Goal: Find specific page/section: Find specific page/section

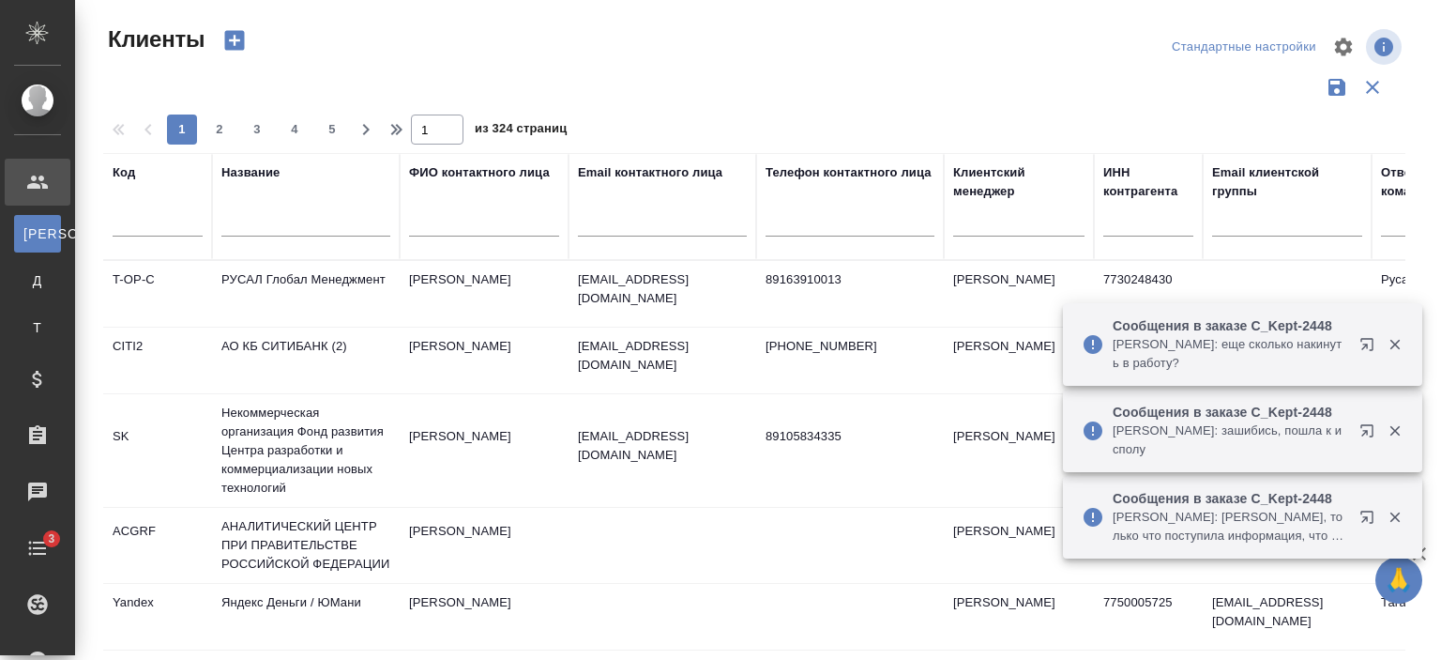
select select "RU"
click at [272, 230] on input "text" at bounding box center [305, 224] width 169 height 23
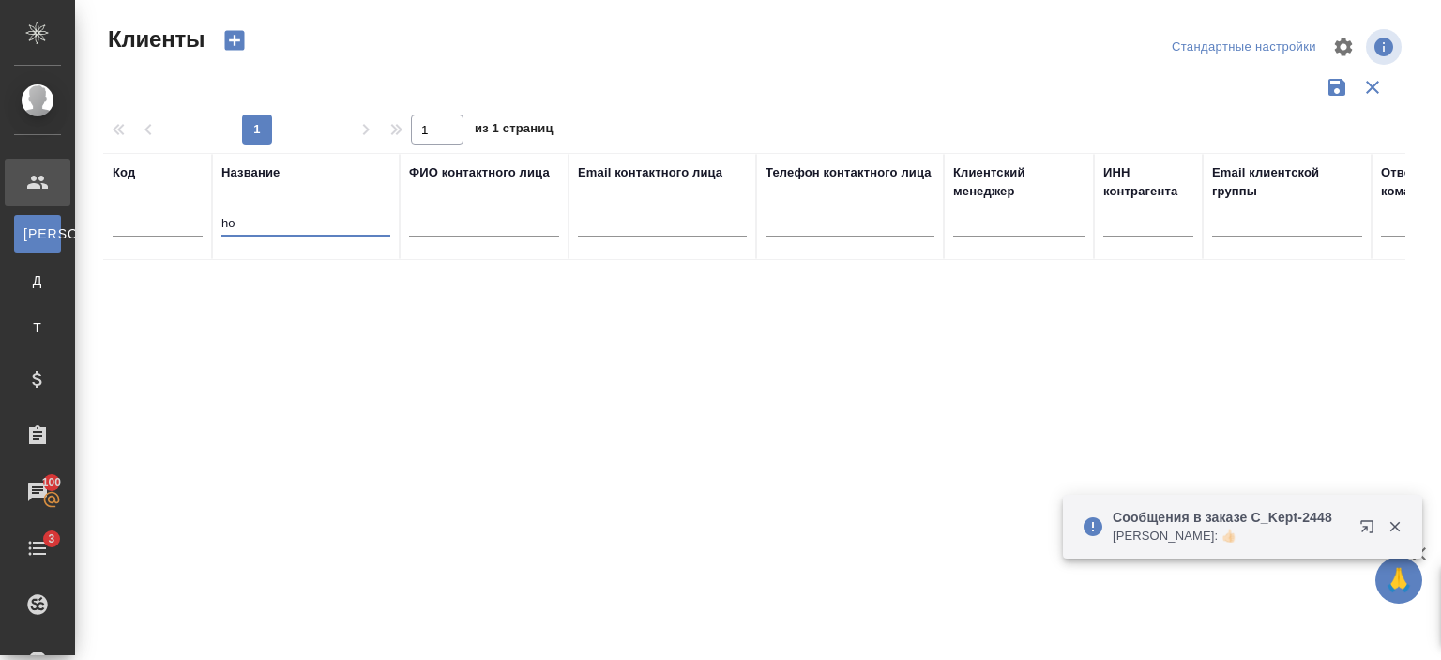
type input "h"
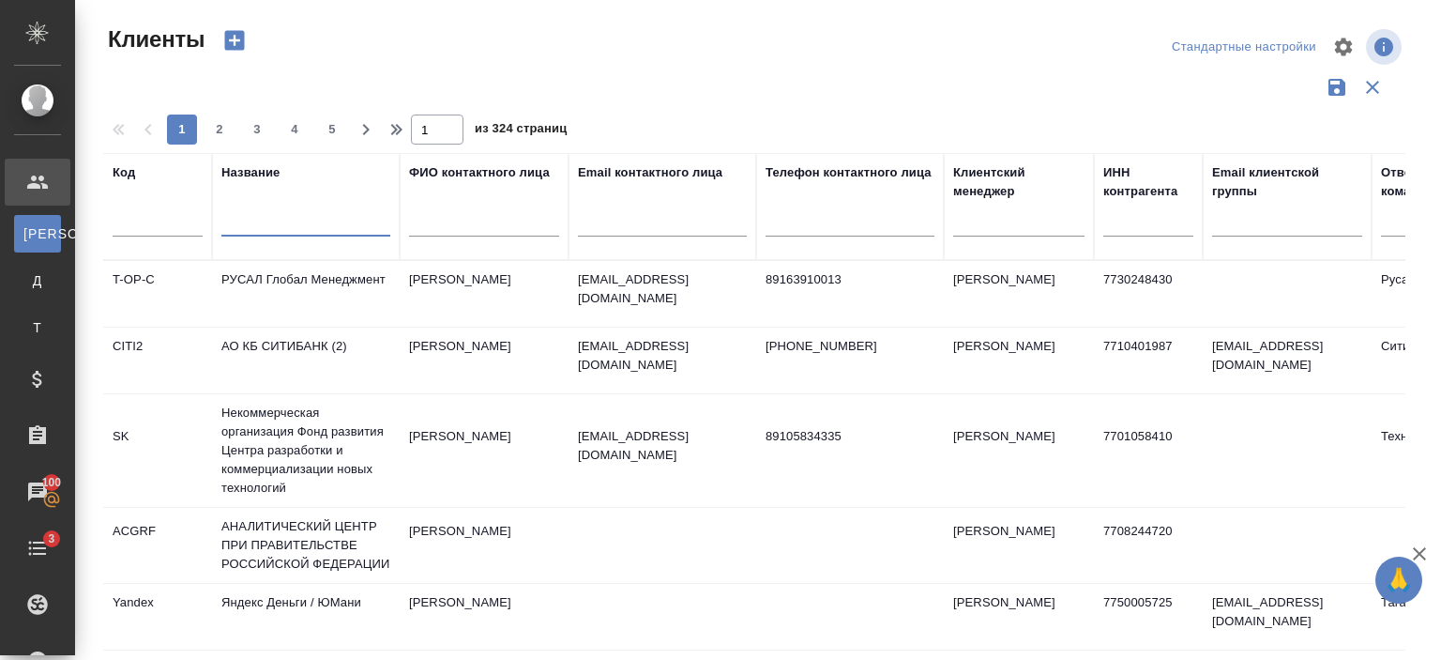
paste input "«Меллинг, Войтишкин и Партнеры ФЗ ЛЛС»"
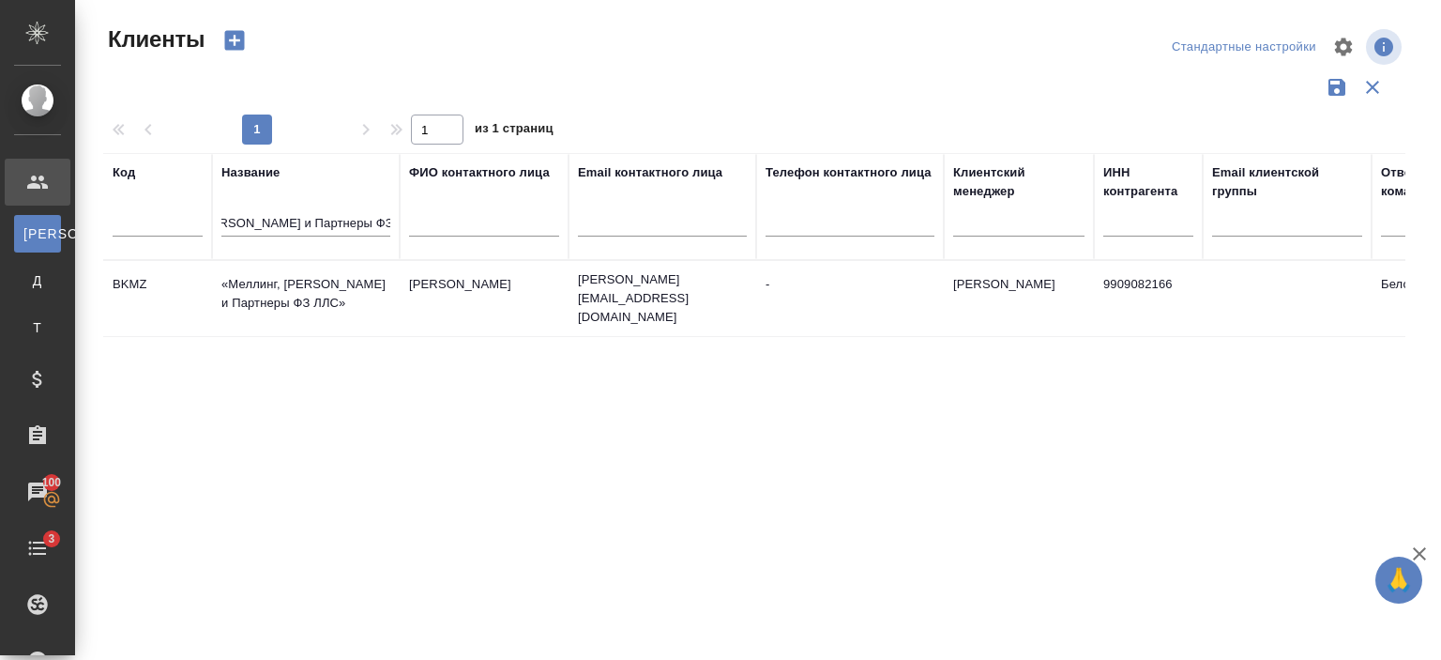
click at [437, 301] on td "Лозицкая Наталья" at bounding box center [484, 299] width 169 height 66
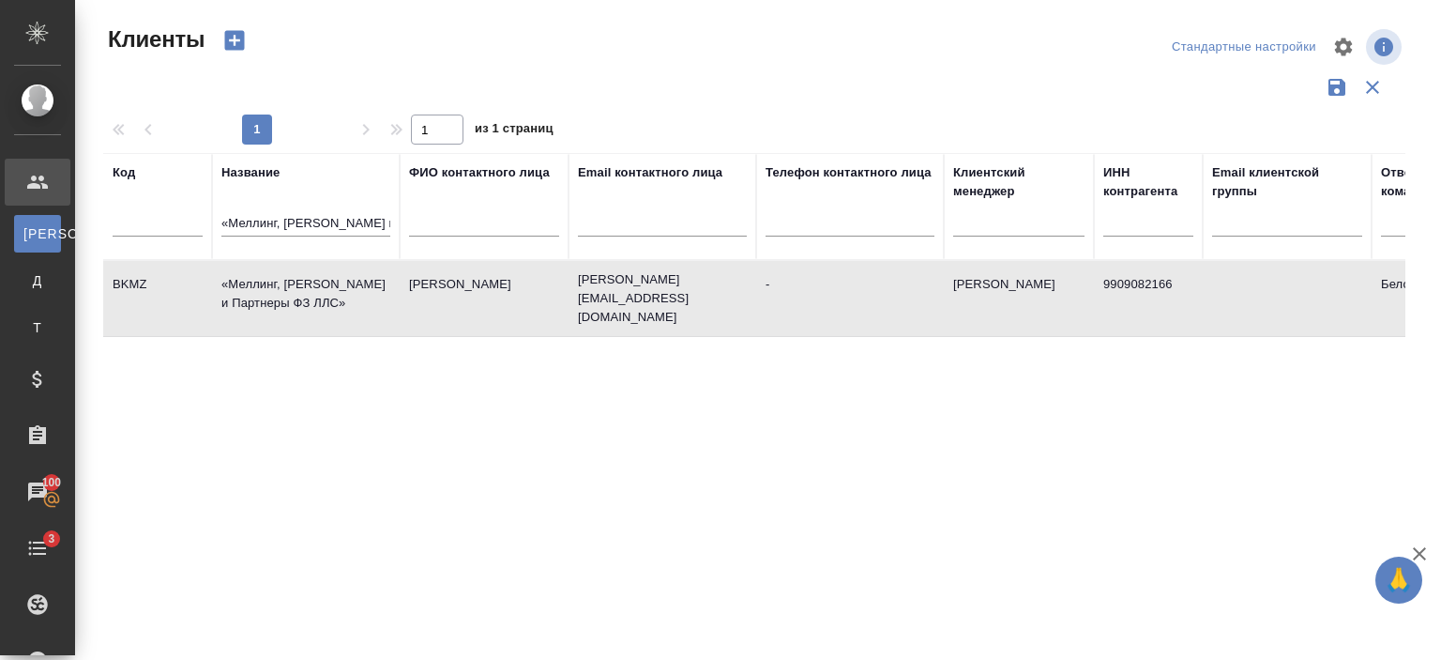
click at [437, 301] on td "Лозицкая Наталья" at bounding box center [484, 299] width 169 height 66
drag, startPoint x: 220, startPoint y: 222, endPoint x: 395, endPoint y: 220, distance: 174.5
click at [395, 220] on th "Название «Меллинг, Войтишкин и Партнеры ФЗ ЛЛС»" at bounding box center [306, 206] width 188 height 107
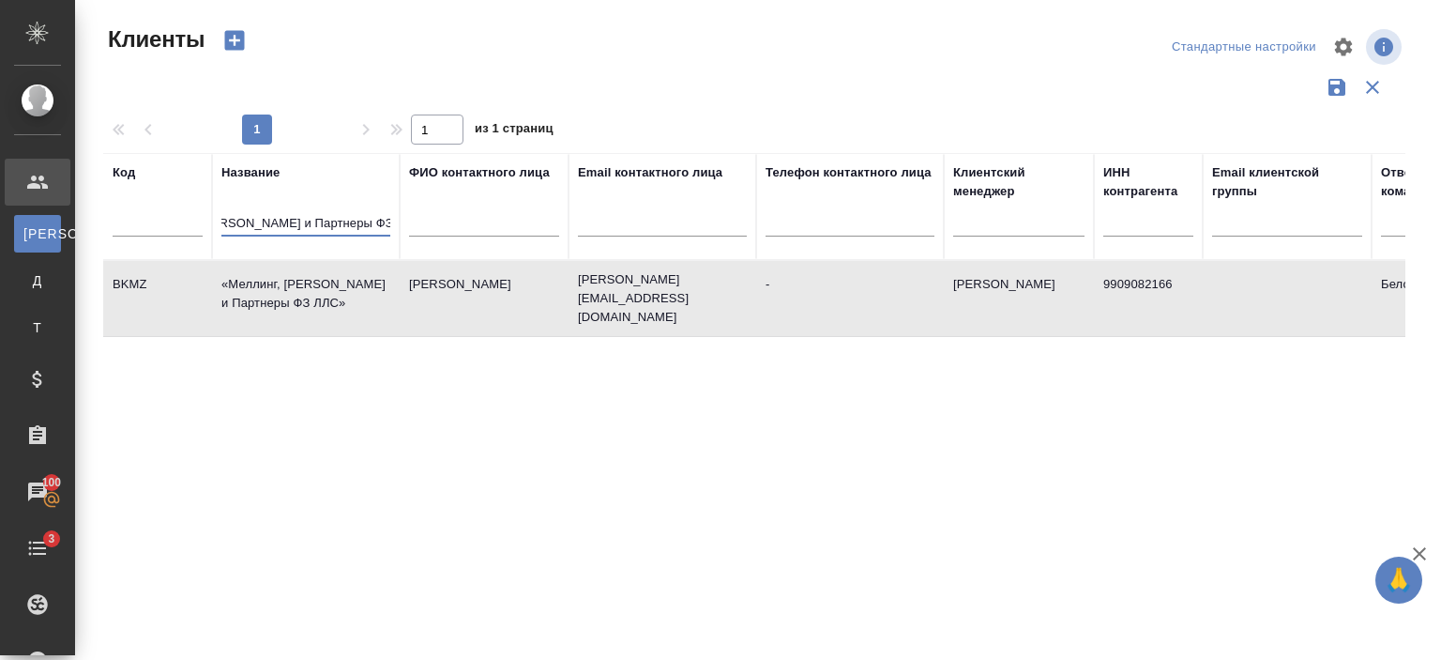
drag, startPoint x: 222, startPoint y: 221, endPoint x: 407, endPoint y: 240, distance: 185.8
click at [407, 240] on tr "Код Название «Меллинг, Войтишкин и Партнеры ФЗ ЛЛС» ФИО контактного лица Email …" at bounding box center [812, 206] width 1419 height 107
paste input "bright.moscow"
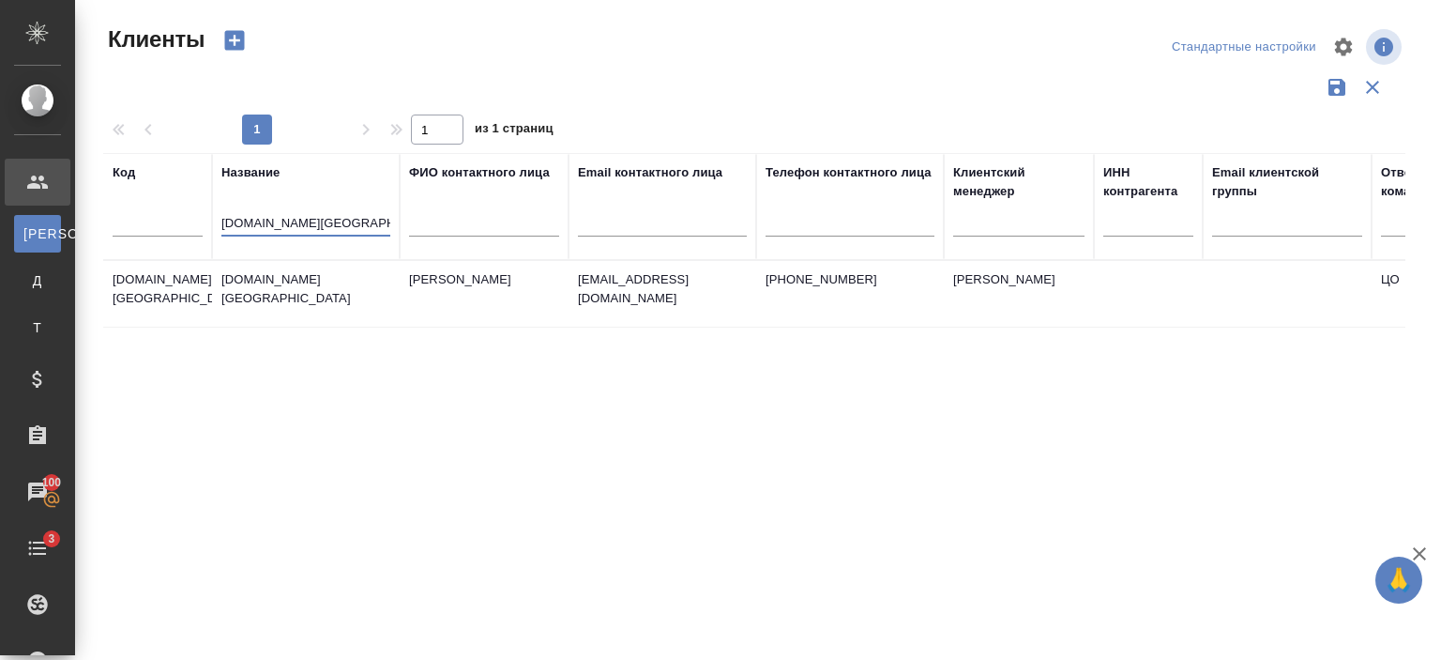
click at [420, 299] on td "Матвейчук Любовь" at bounding box center [484, 294] width 169 height 66
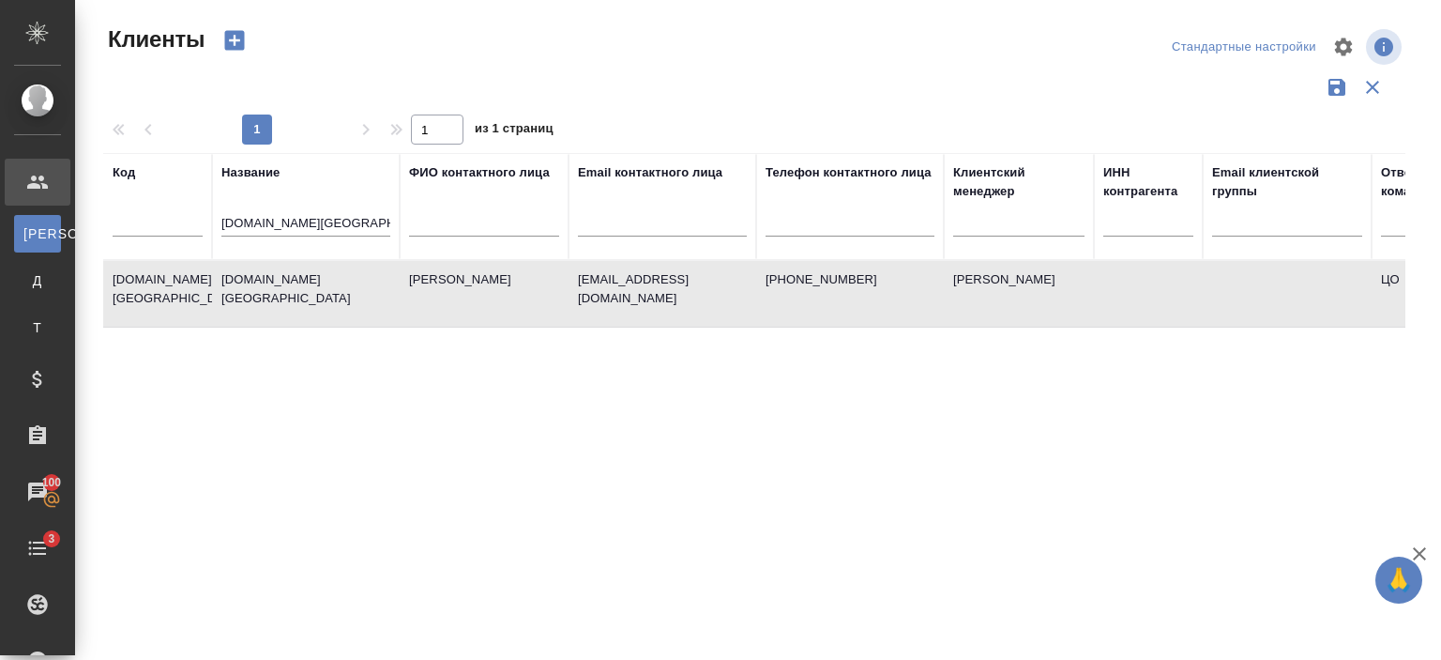
click at [420, 299] on td "Матвейчук Любовь" at bounding box center [484, 294] width 169 height 66
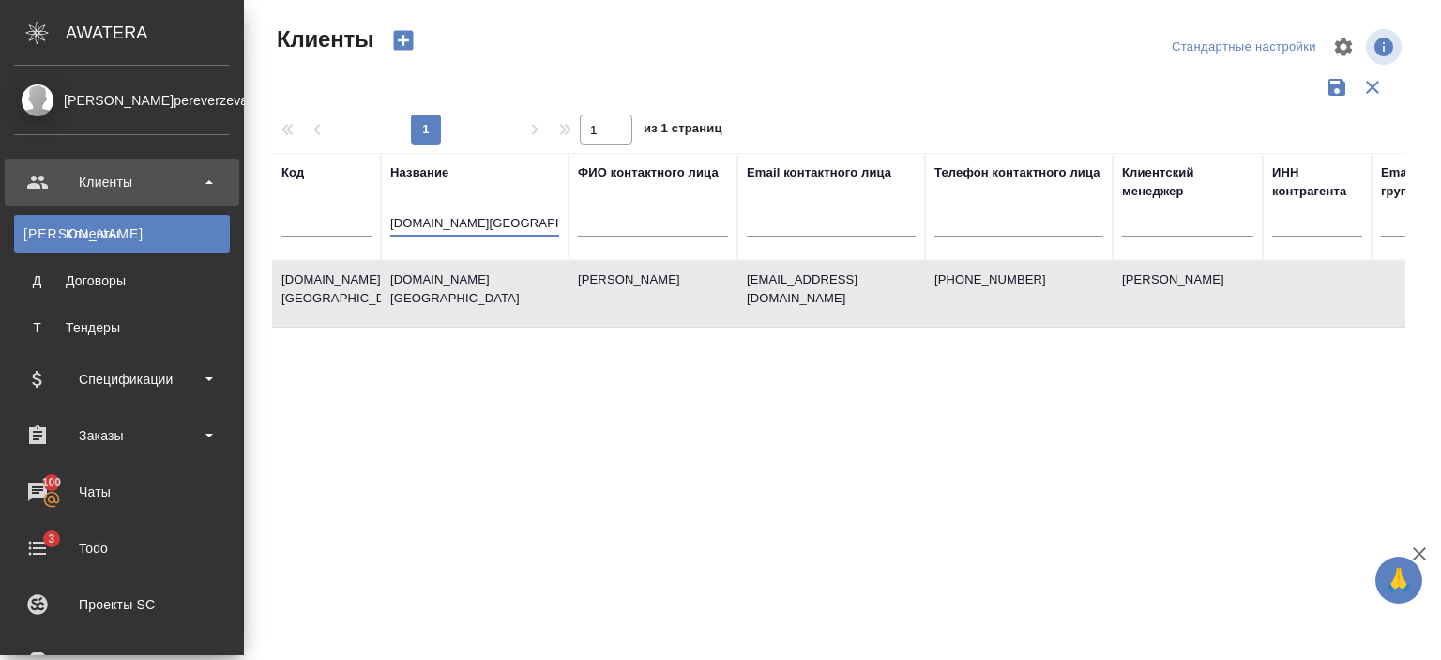
drag, startPoint x: 327, startPoint y: 226, endPoint x: 39, endPoint y: 256, distance: 288.7
click at [39, 256] on div ".cls-1 fill:#fff; AWATERA Переверзева Анна a.pereverzeva Клиенты К Клиенты Д До…" at bounding box center [720, 330] width 1441 height 660
paste input "Coach Media"
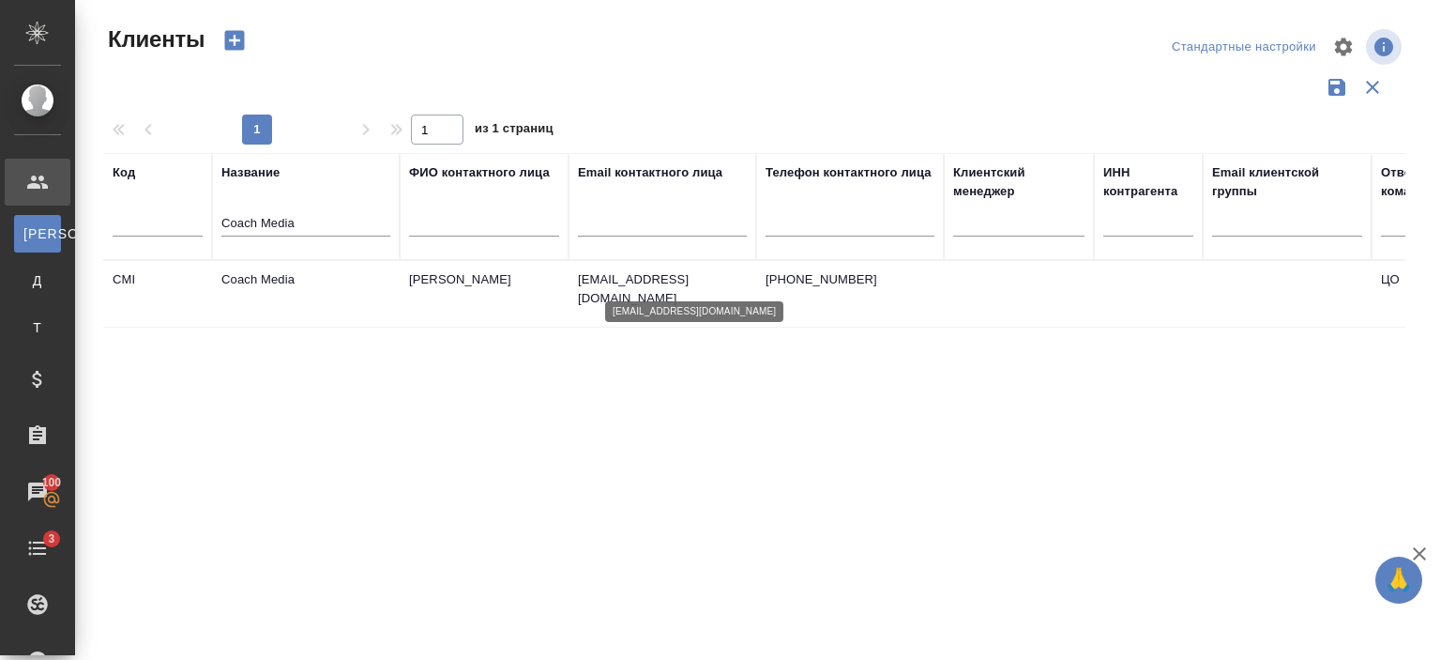
drag, startPoint x: 736, startPoint y: 274, endPoint x: 649, endPoint y: 273, distance: 86.3
click at [649, 273] on p "grishina@coach.media" at bounding box center [662, 289] width 169 height 38
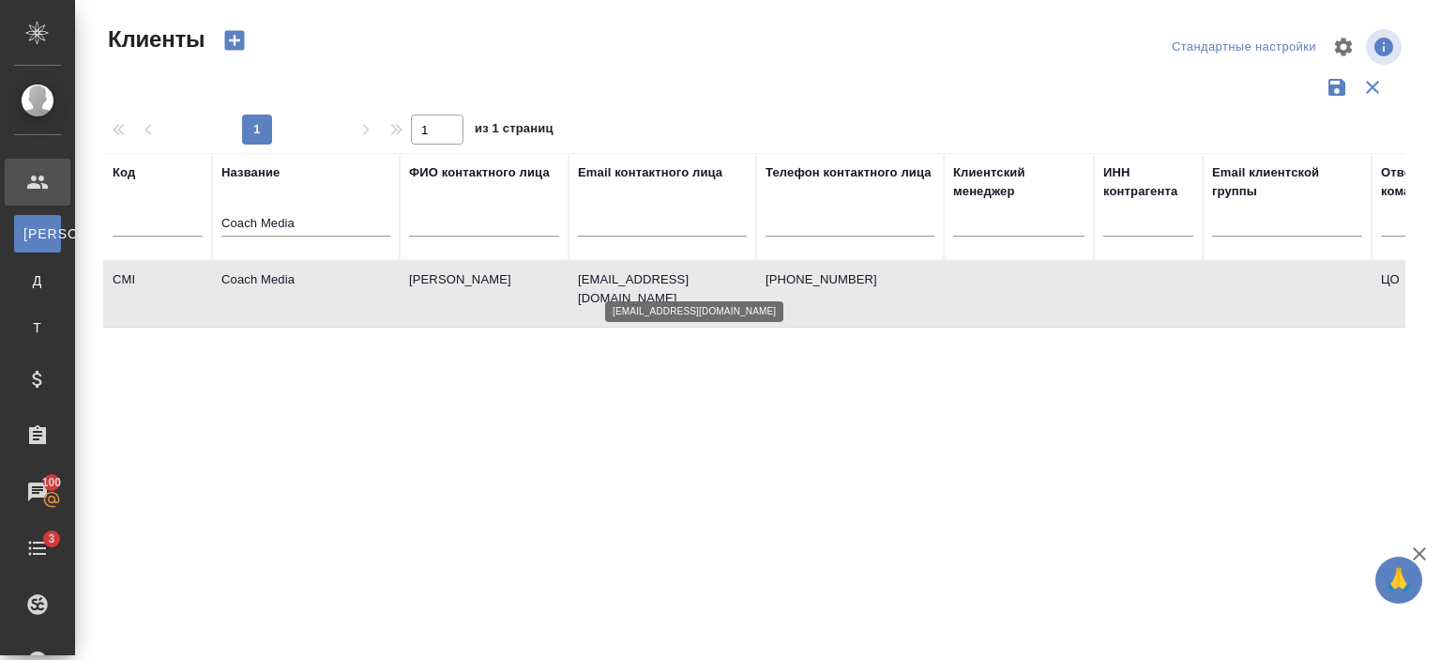
click at [649, 273] on p "grishina@coach.media" at bounding box center [662, 289] width 169 height 38
drag, startPoint x: 299, startPoint y: 226, endPoint x: 213, endPoint y: 228, distance: 86.3
click at [213, 228] on th "Название Coach Media" at bounding box center [306, 206] width 188 height 107
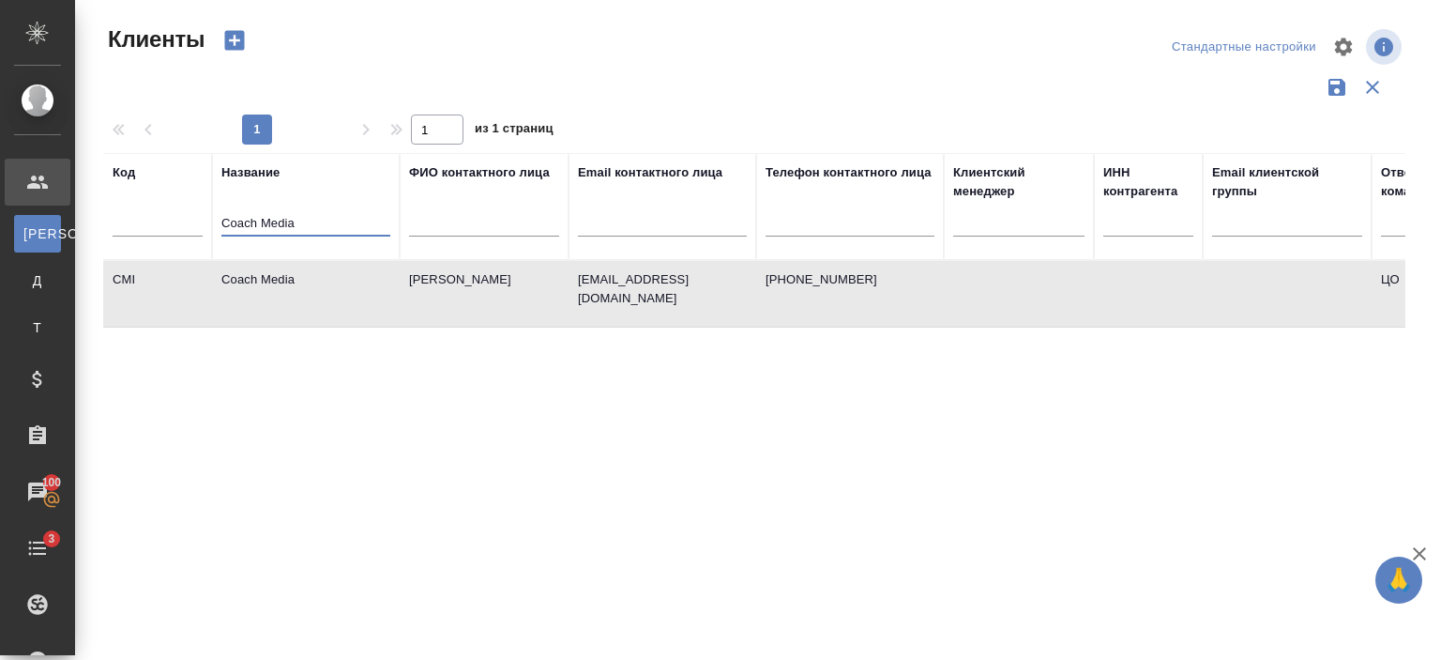
paste input "mmonwealth partnership"
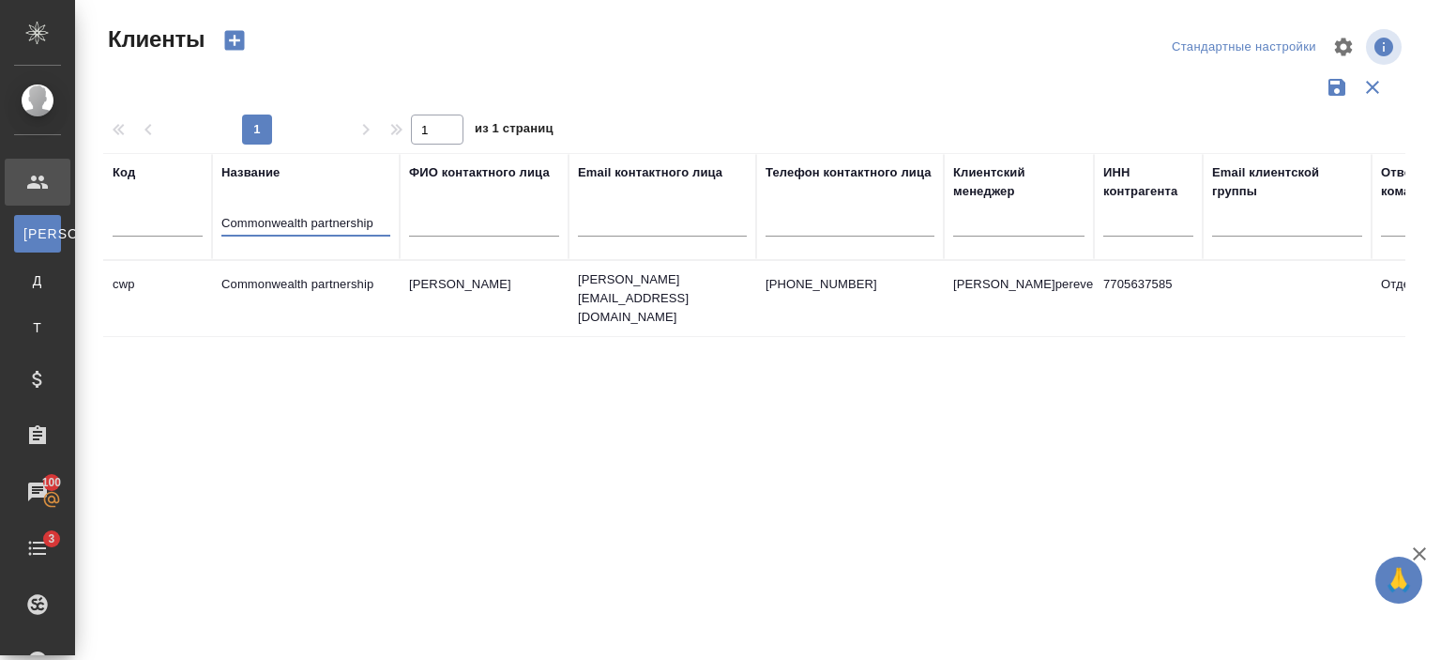
type input "Commonwealth partnership"
click at [307, 308] on td "Commonwealth partnership" at bounding box center [306, 299] width 188 height 66
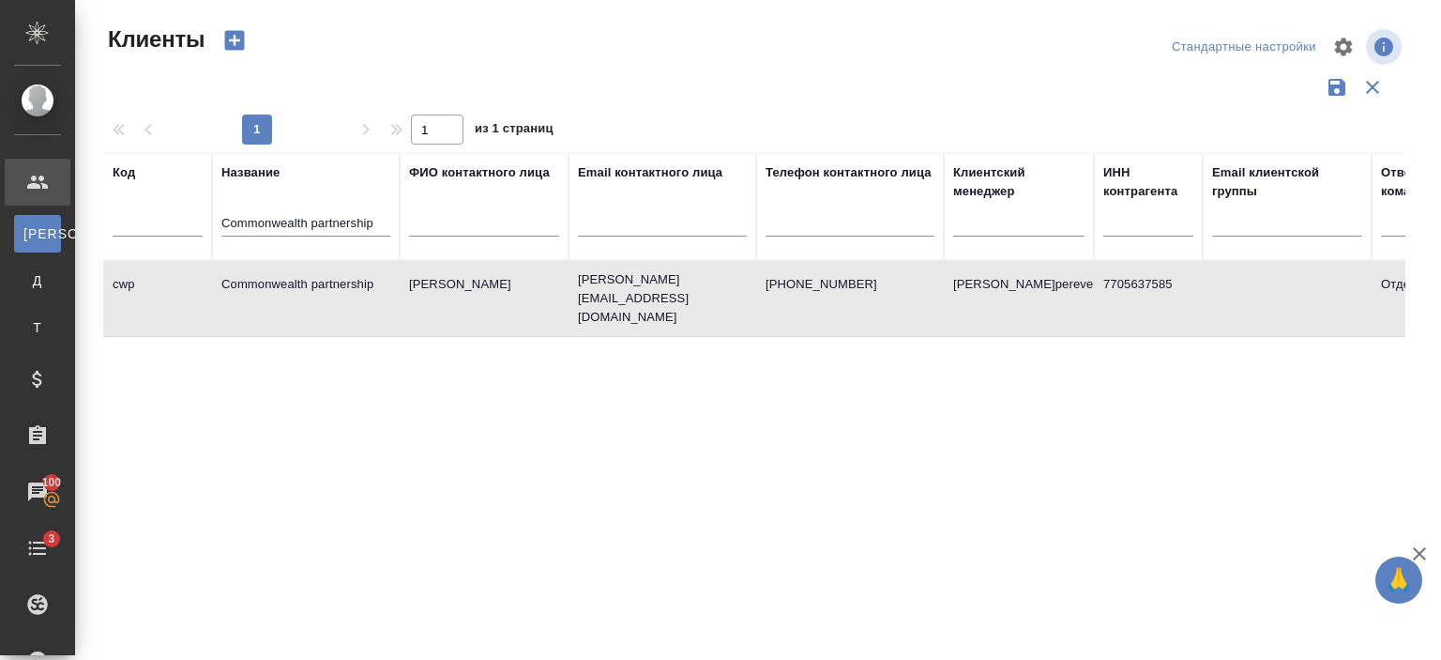
click at [307, 308] on td "Commonwealth partnership" at bounding box center [306, 299] width 188 height 66
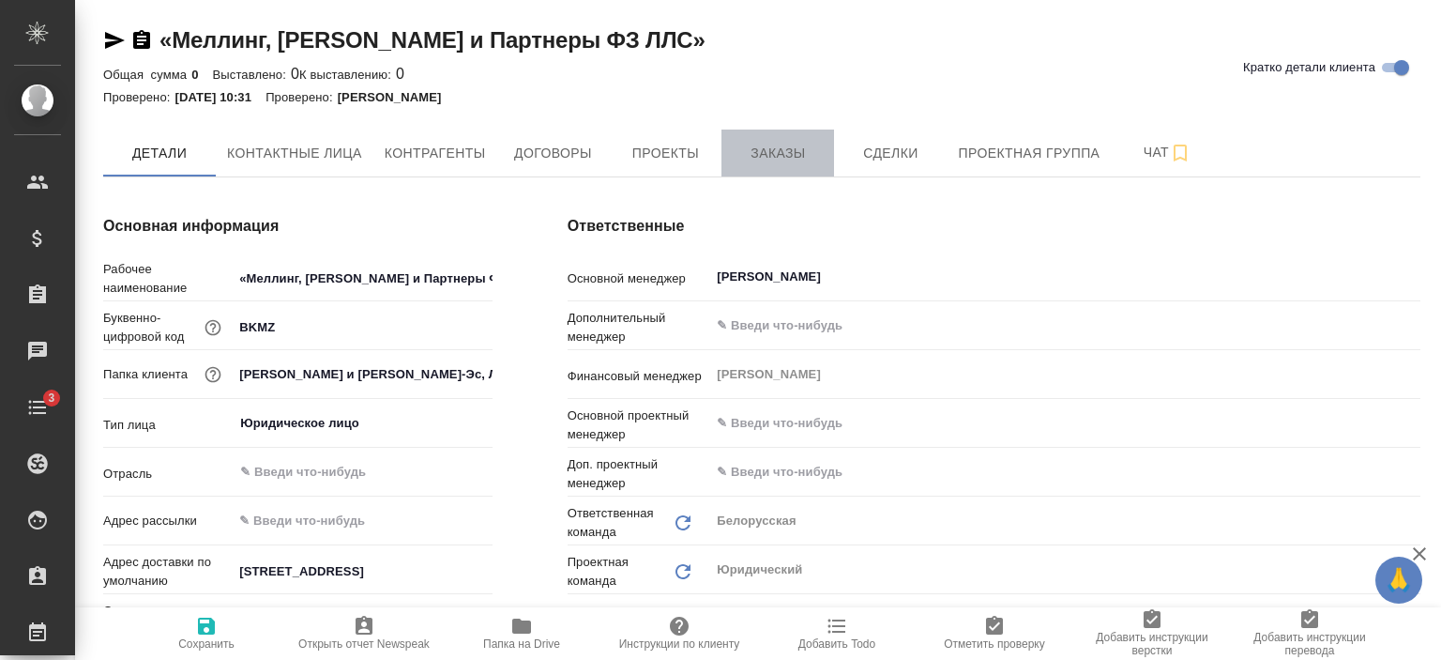
click at [765, 139] on button "Заказы" at bounding box center [778, 152] width 113 height 47
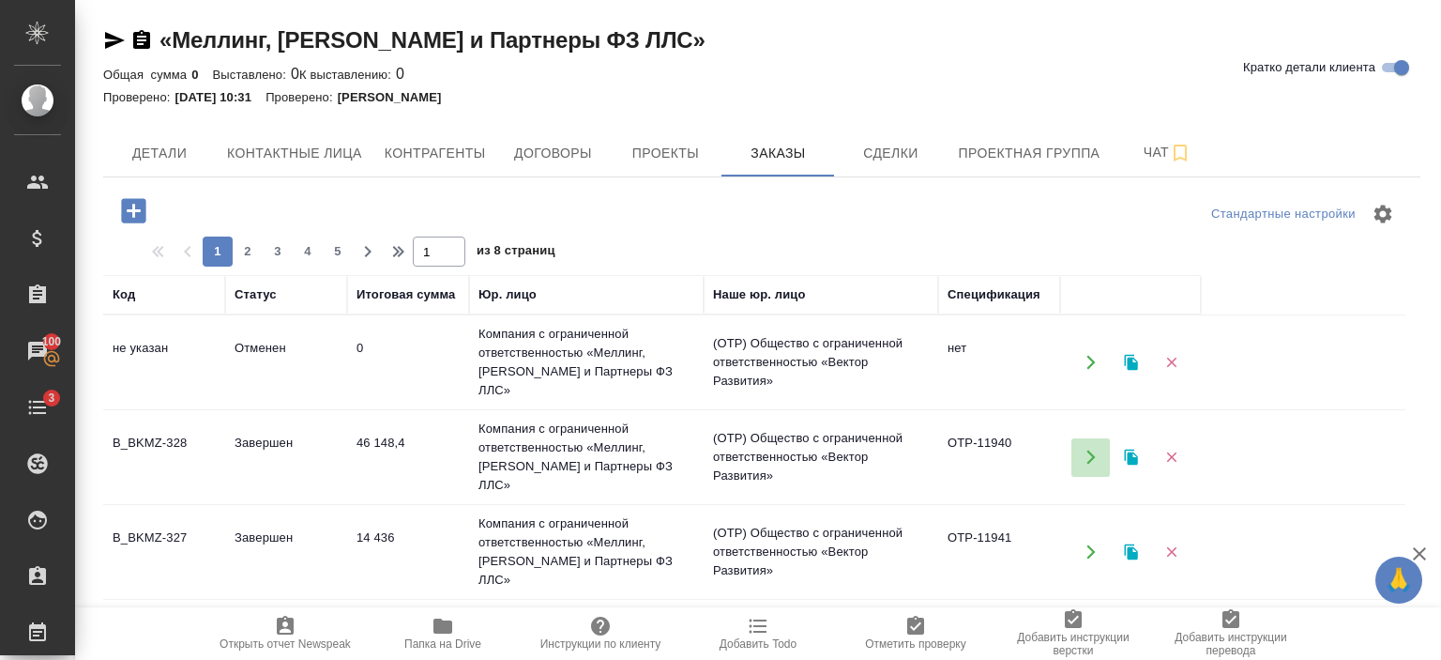
click at [1090, 450] on icon "button" at bounding box center [1091, 457] width 8 height 14
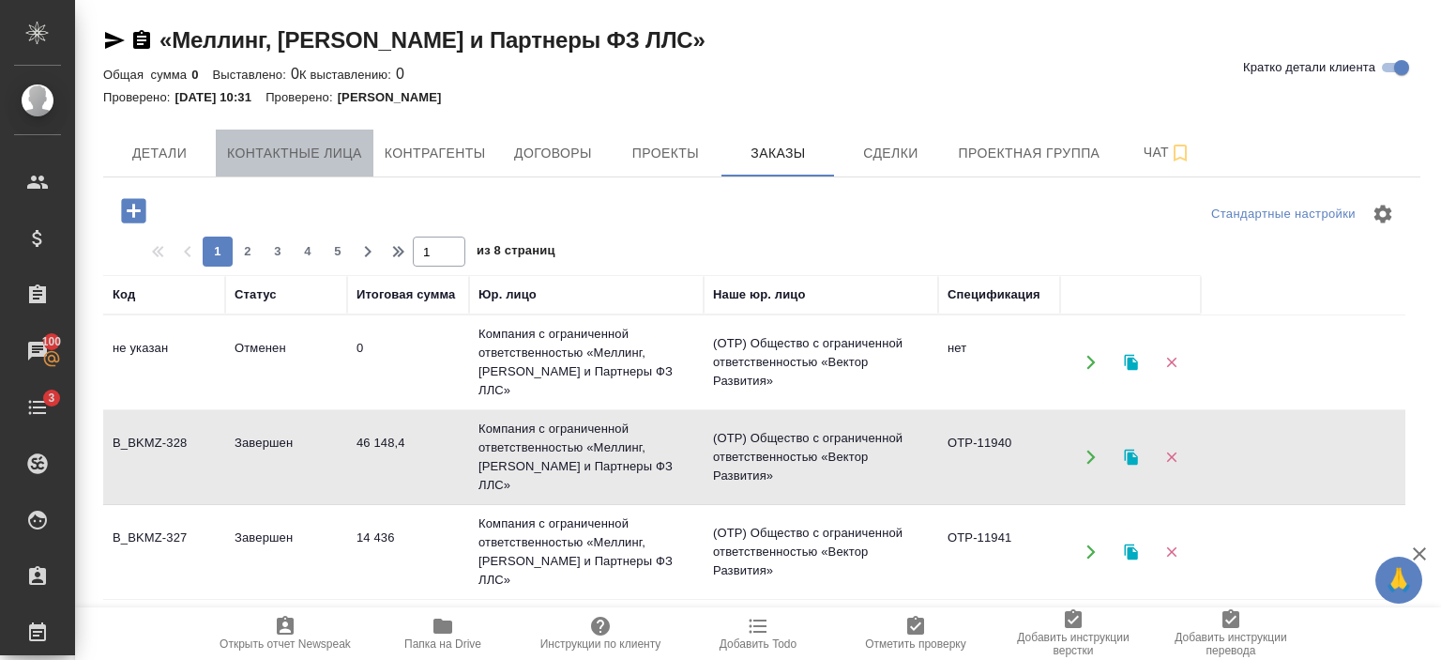
click at [327, 153] on span "Контактные лица" at bounding box center [294, 153] width 135 height 23
select select "RU"
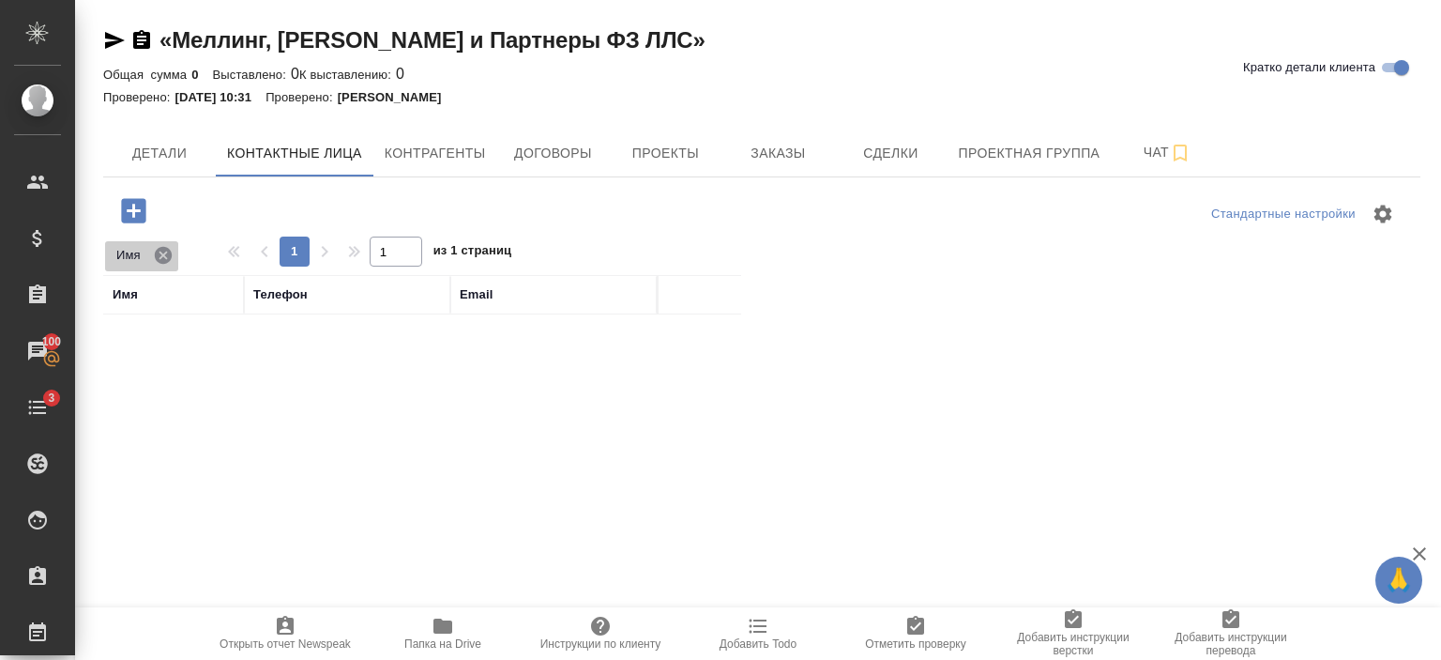
click at [161, 259] on icon at bounding box center [163, 254] width 17 height 17
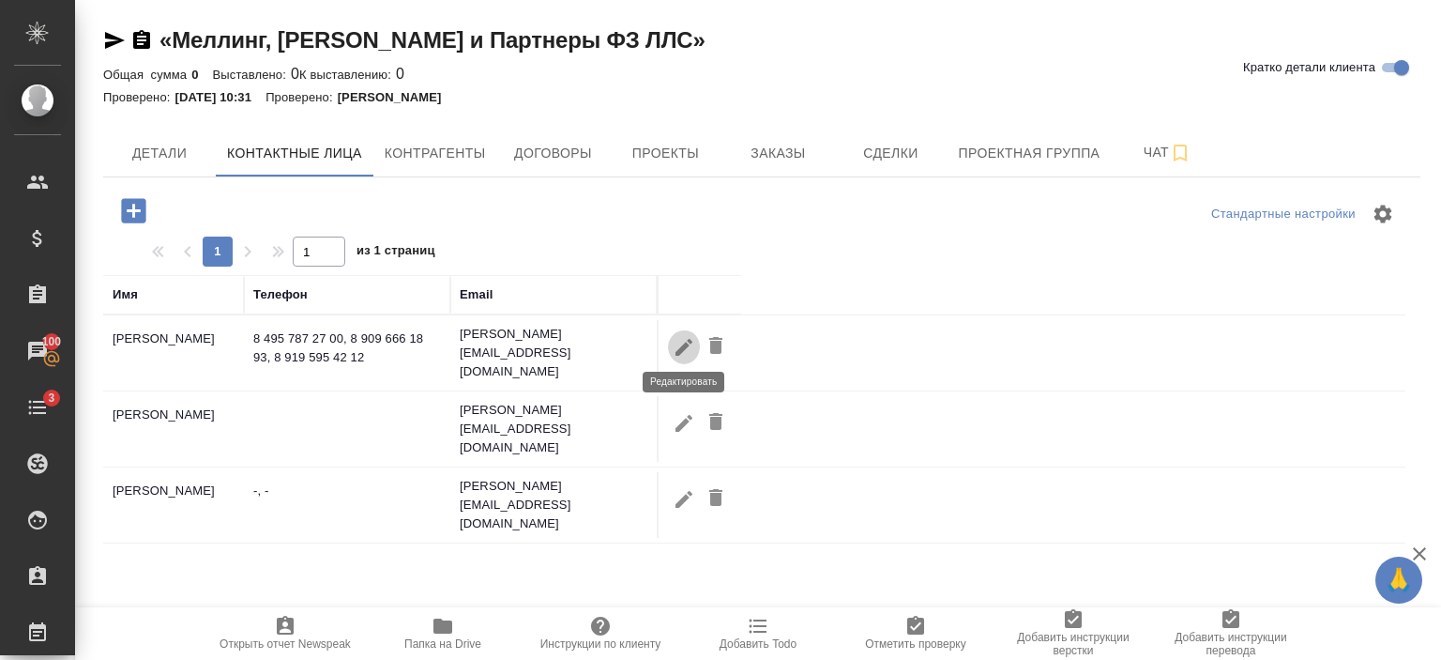
click at [679, 347] on icon "button" at bounding box center [684, 346] width 17 height 17
type input "Ирина"
type input "Шалагурова"
type input "Пользователь"
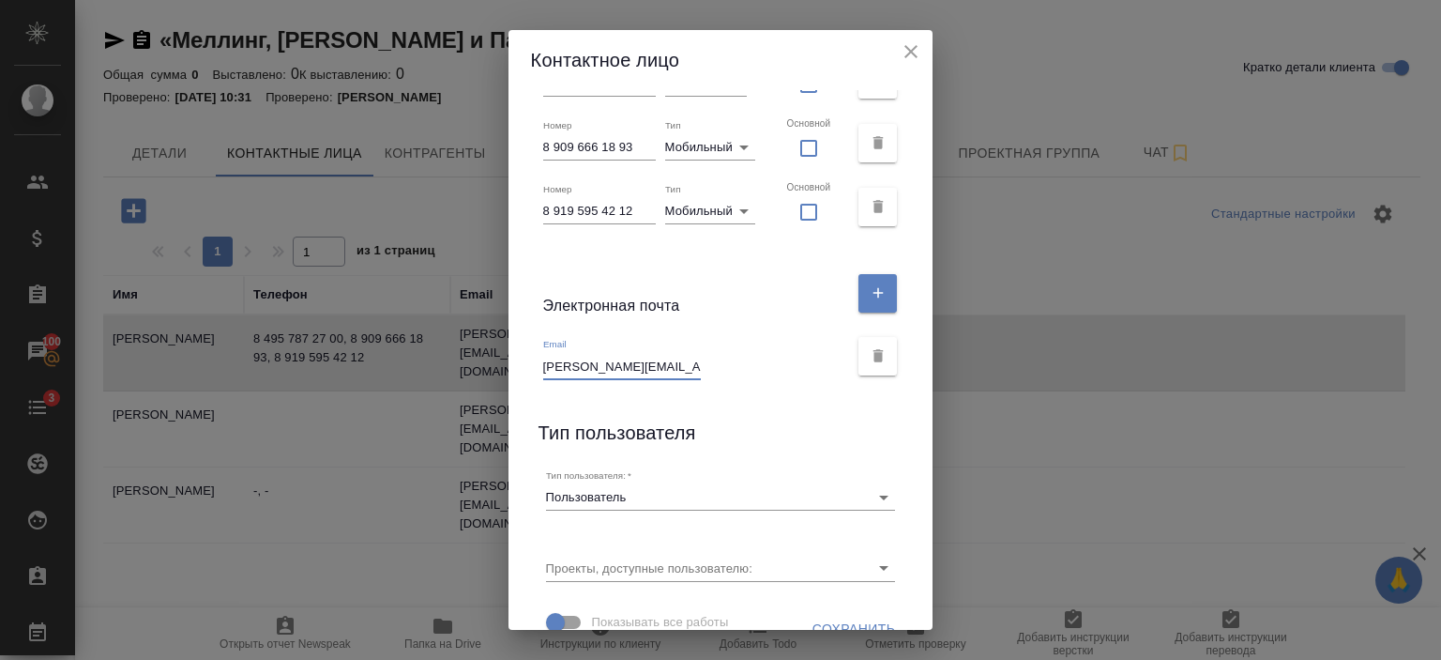
scroll to position [0, 7]
drag, startPoint x: 657, startPoint y: 365, endPoint x: 717, endPoint y: 372, distance: 60.4
click at [717, 372] on div "Email Irina.Shalagurova@mv.legal" at bounding box center [696, 358] width 306 height 41
click at [900, 54] on icon "close" at bounding box center [911, 51] width 23 height 23
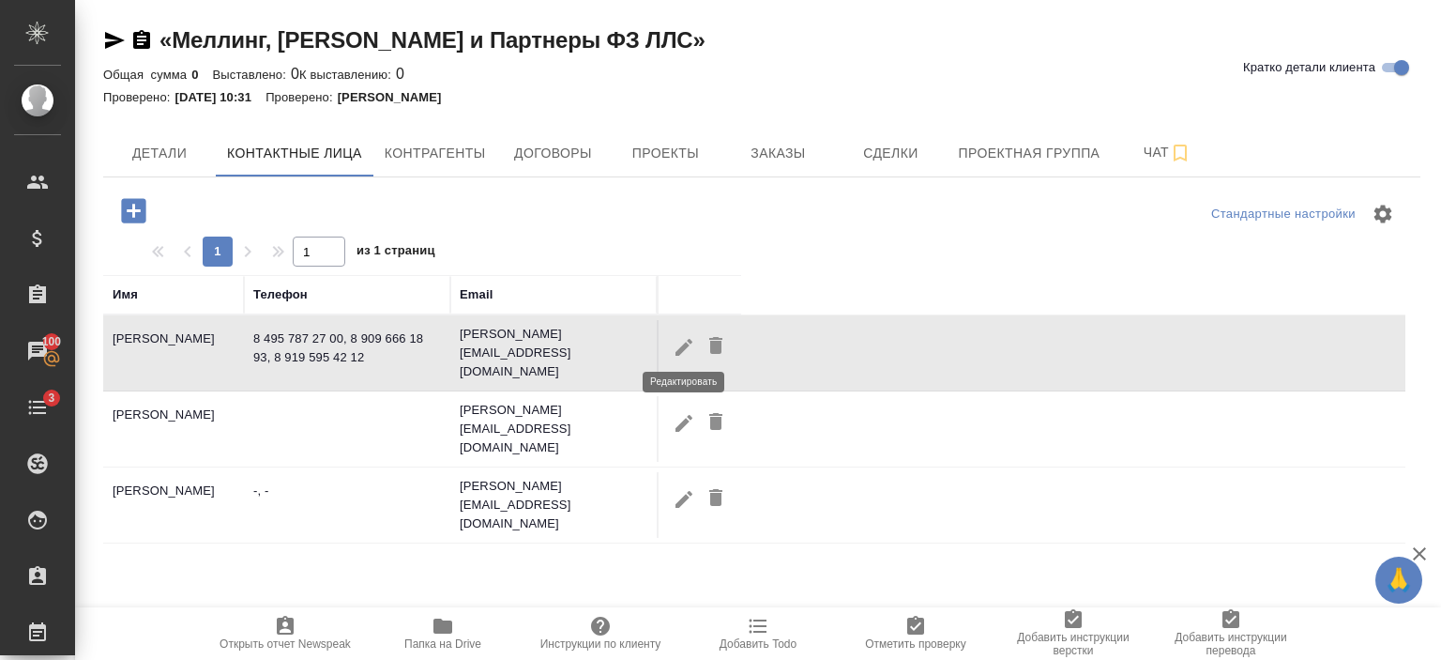
click at [672, 342] on button "button" at bounding box center [684, 346] width 32 height 35
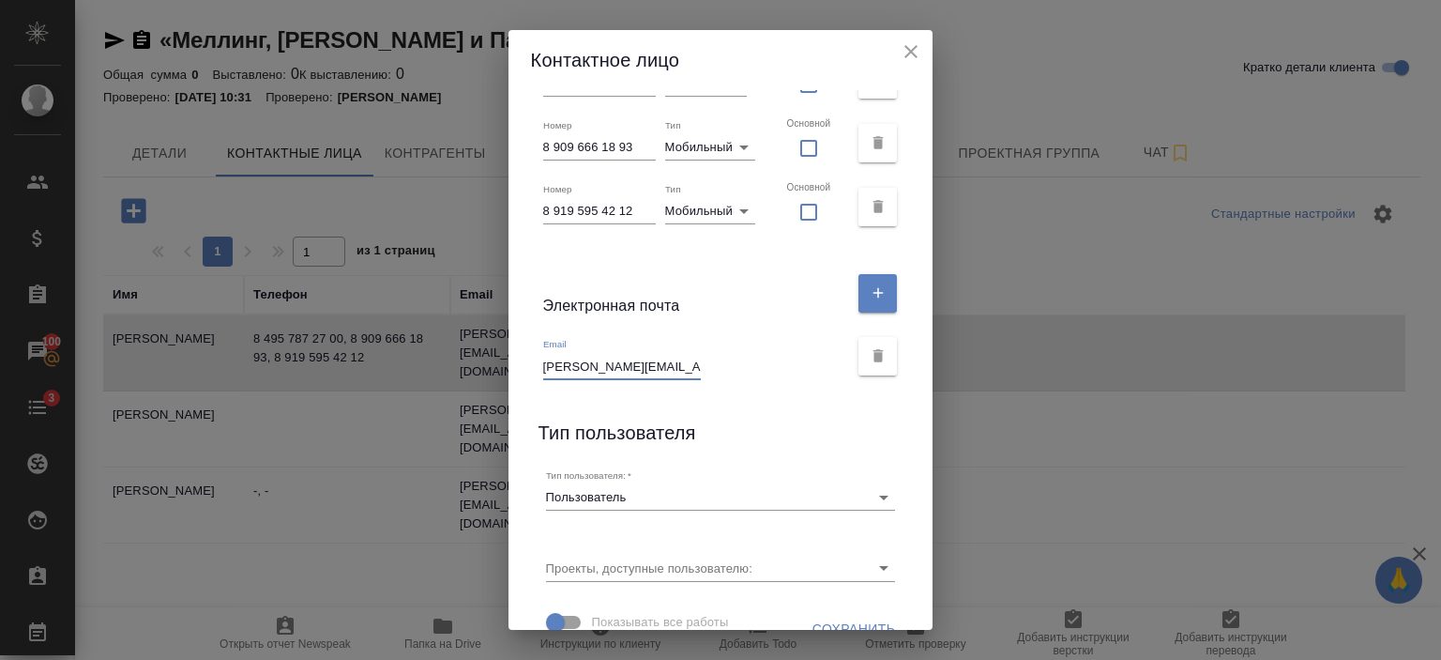
scroll to position [0, 7]
drag, startPoint x: 557, startPoint y: 367, endPoint x: 734, endPoint y: 378, distance: 176.8
click at [734, 378] on div "Email Irina.Shalagurova@mv.legal" at bounding box center [696, 358] width 306 height 41
click at [897, 54] on button "close" at bounding box center [911, 52] width 28 height 28
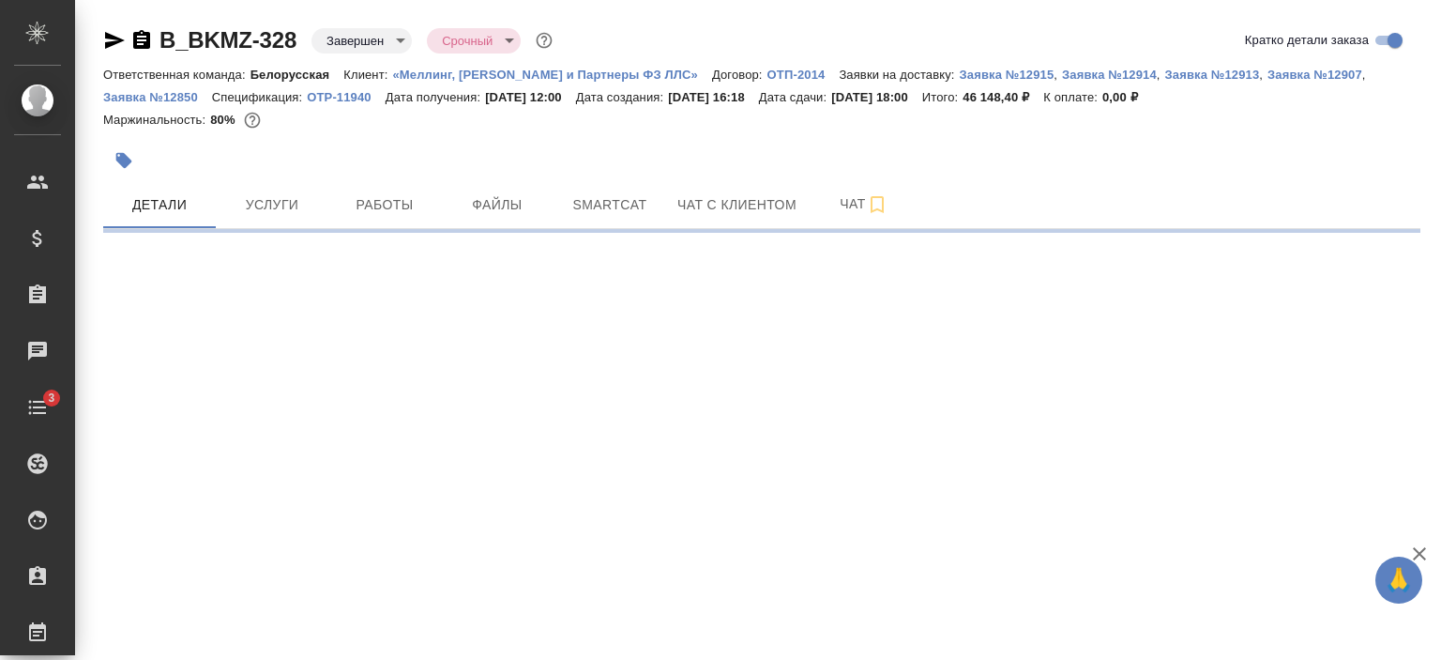
select select "RU"
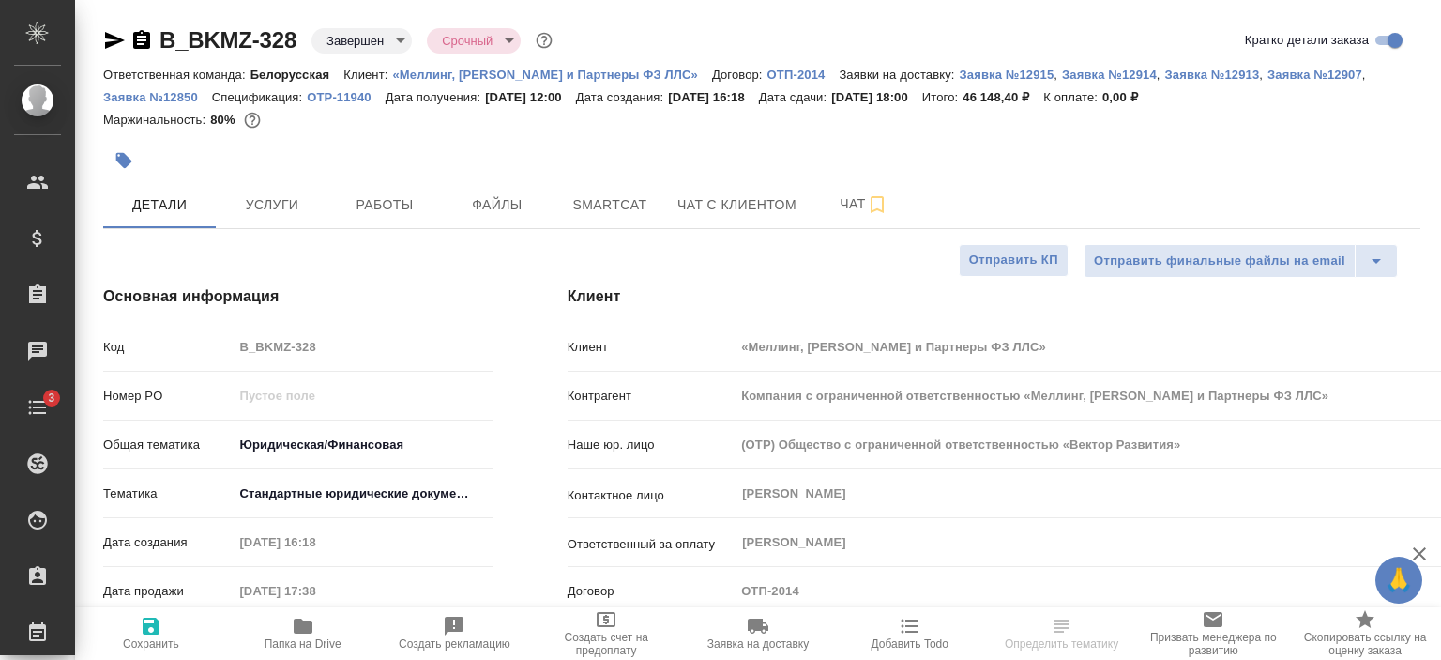
type textarea "x"
type input "Бабкина Анастасия"
type input "Степанова Ирина"
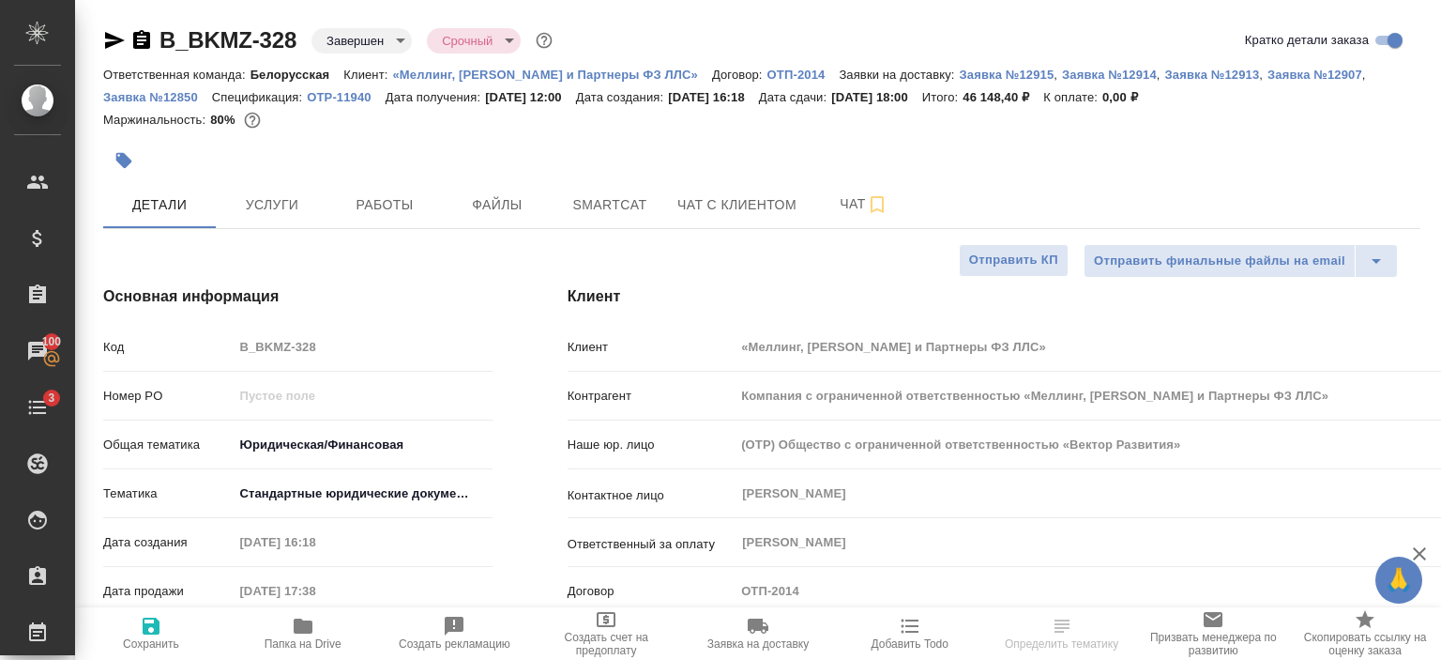
select select "RU"
type textarea "x"
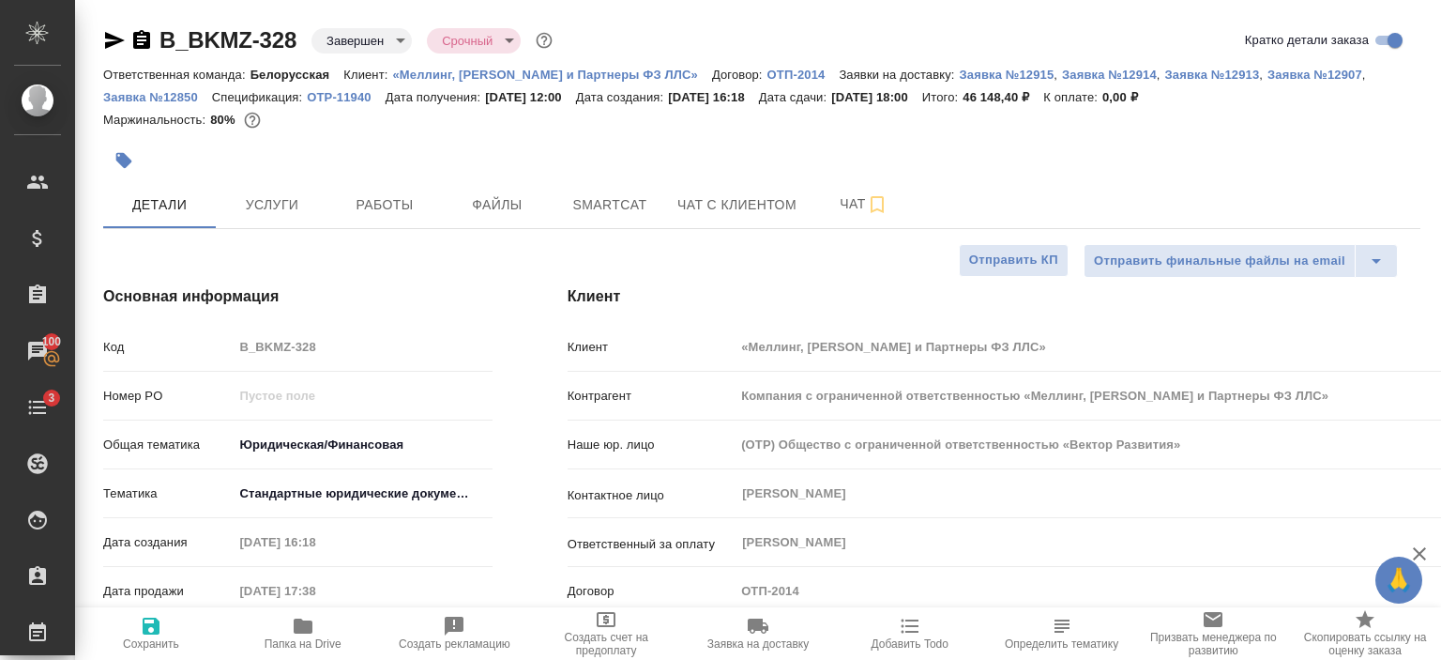
type textarea "x"
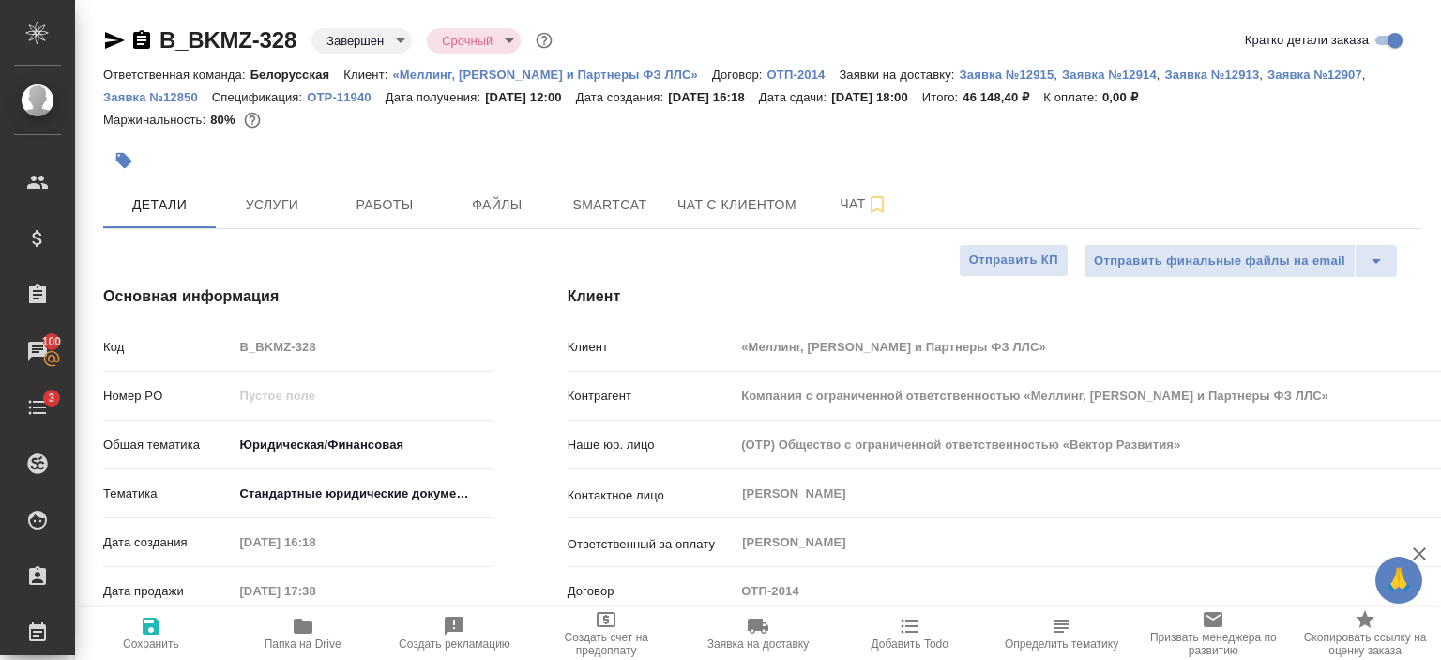
type textarea "x"
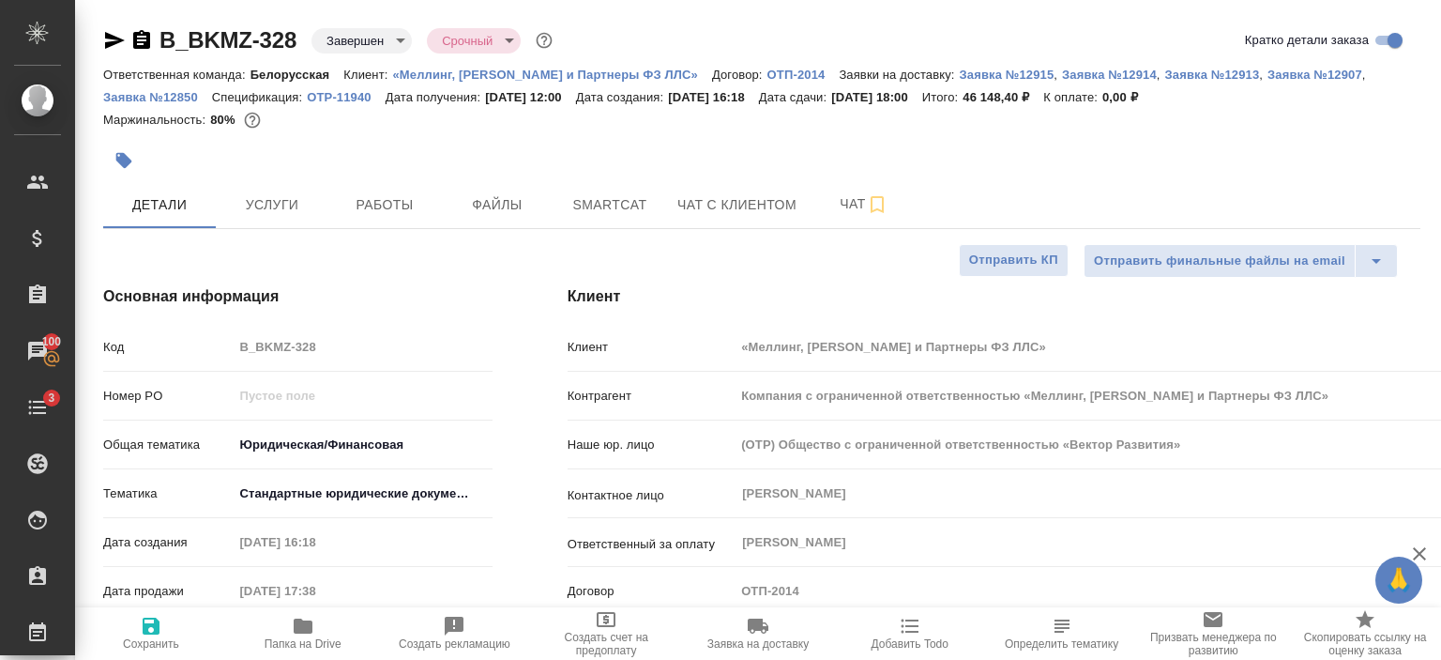
type textarea "x"
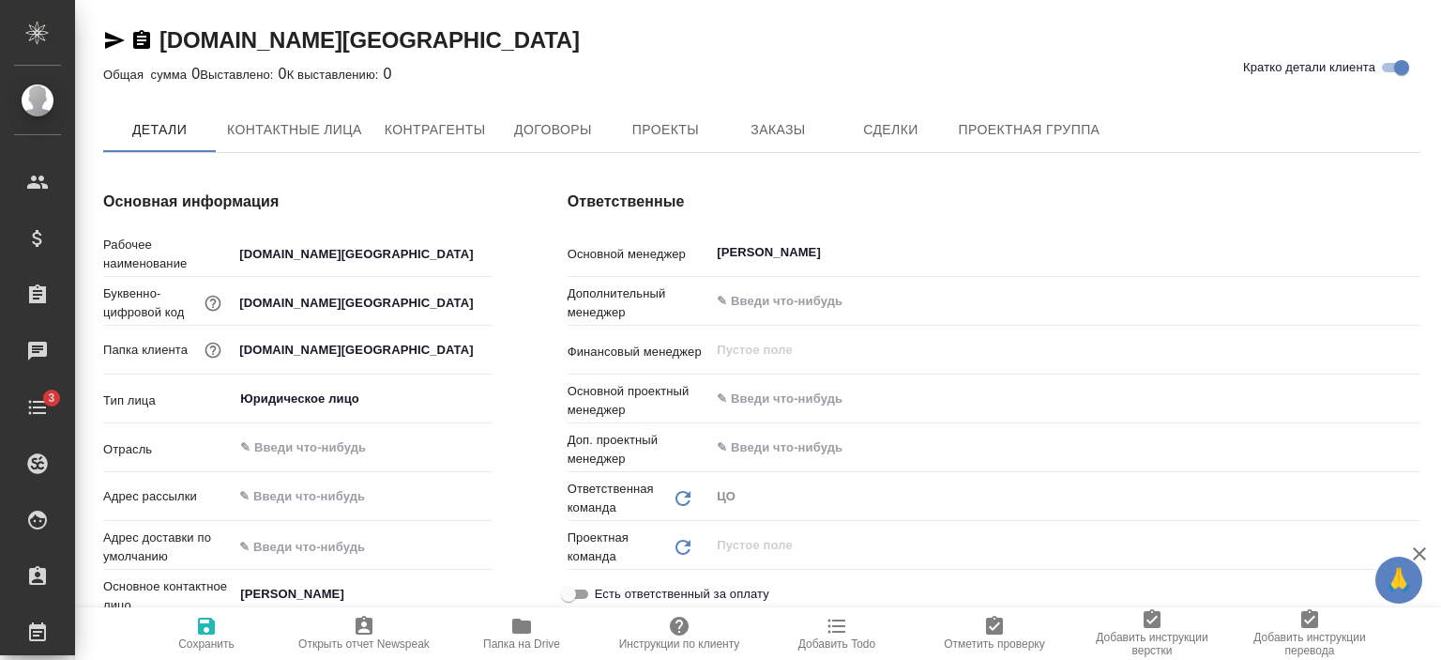
type textarea "x"
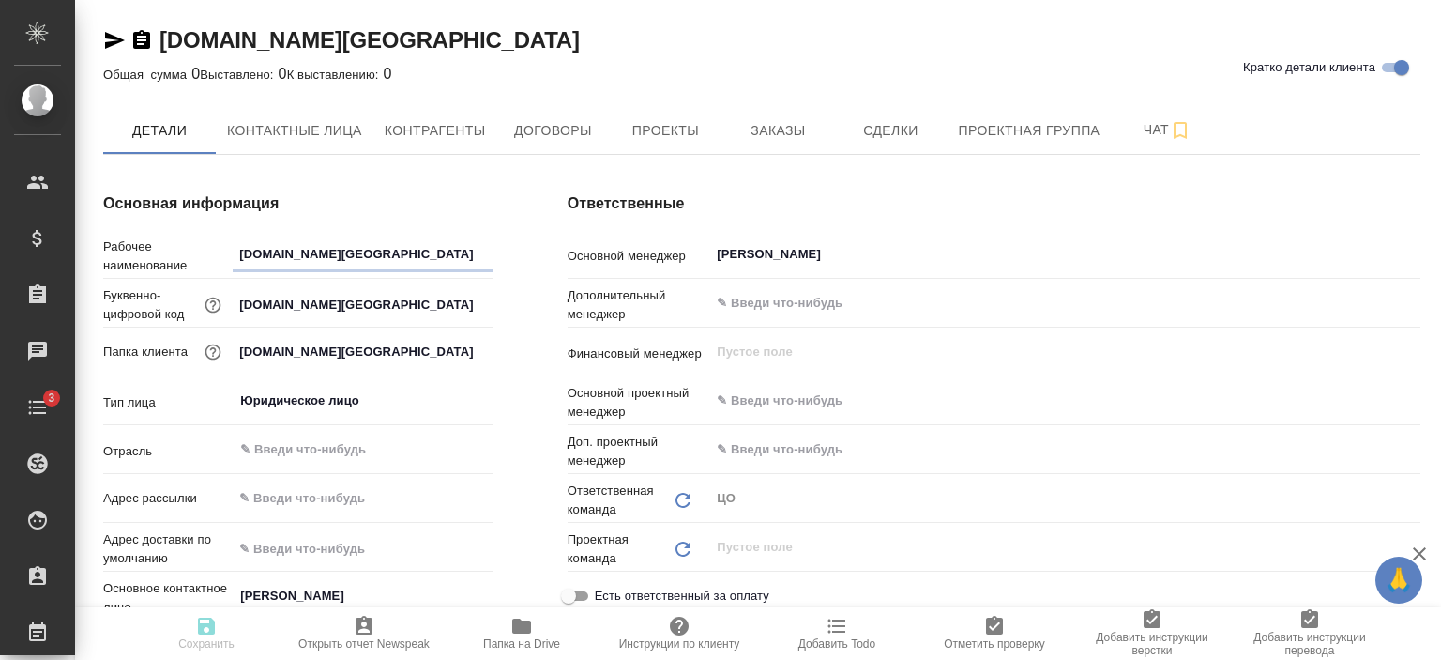
type textarea "x"
click at [759, 141] on span "Заказы" at bounding box center [778, 130] width 90 height 23
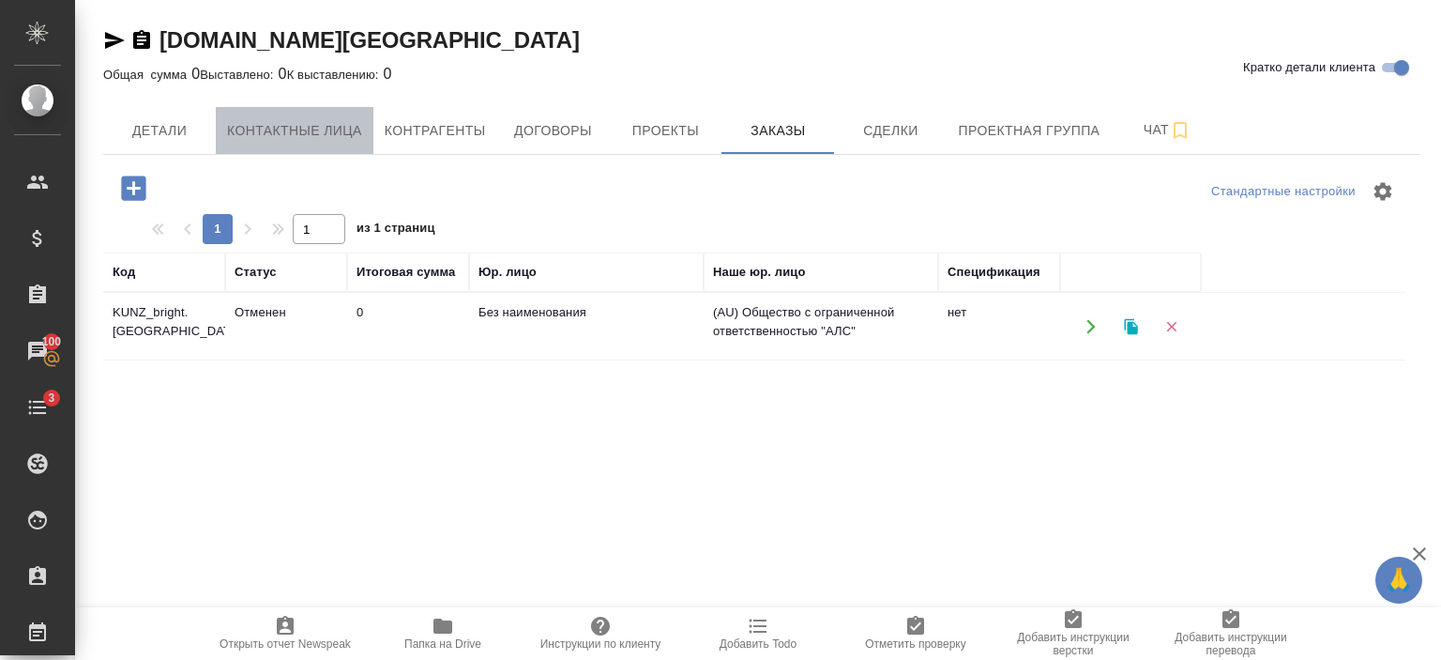
click at [304, 109] on button "Контактные лица" at bounding box center [295, 130] width 158 height 47
select select "RU"
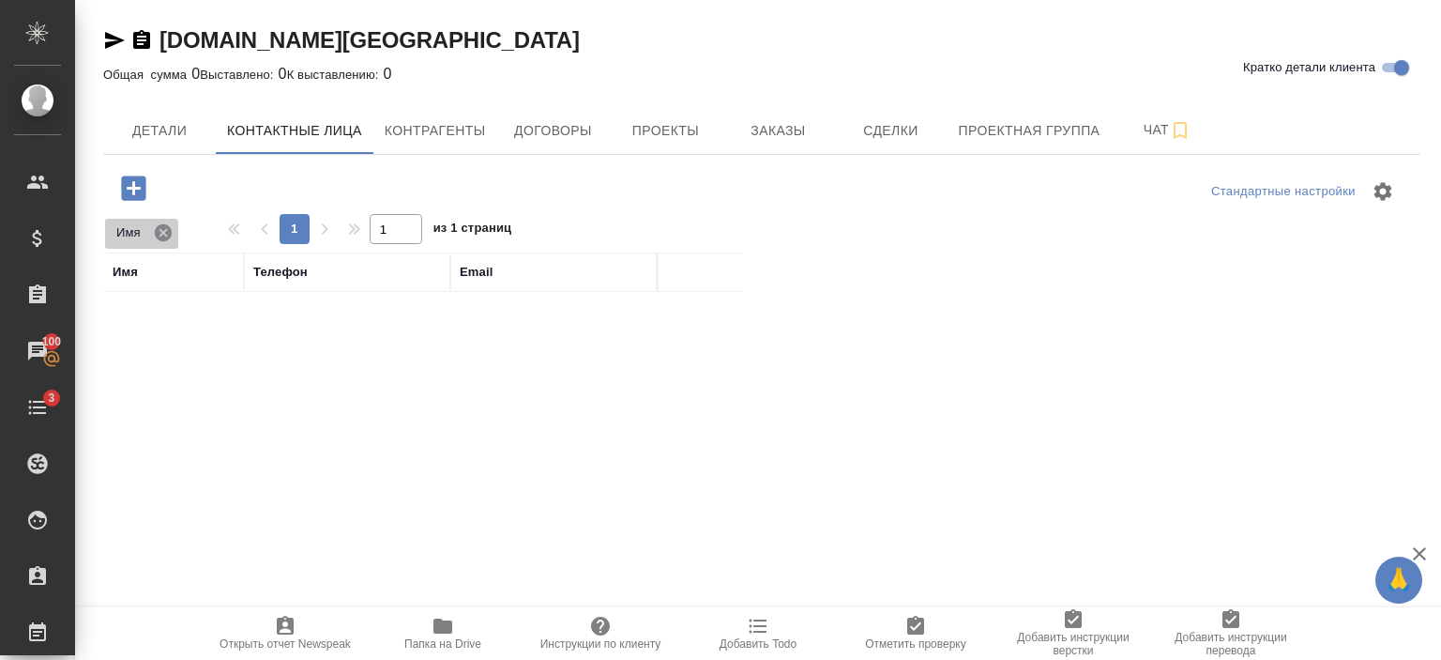
click at [159, 236] on icon at bounding box center [163, 232] width 21 height 21
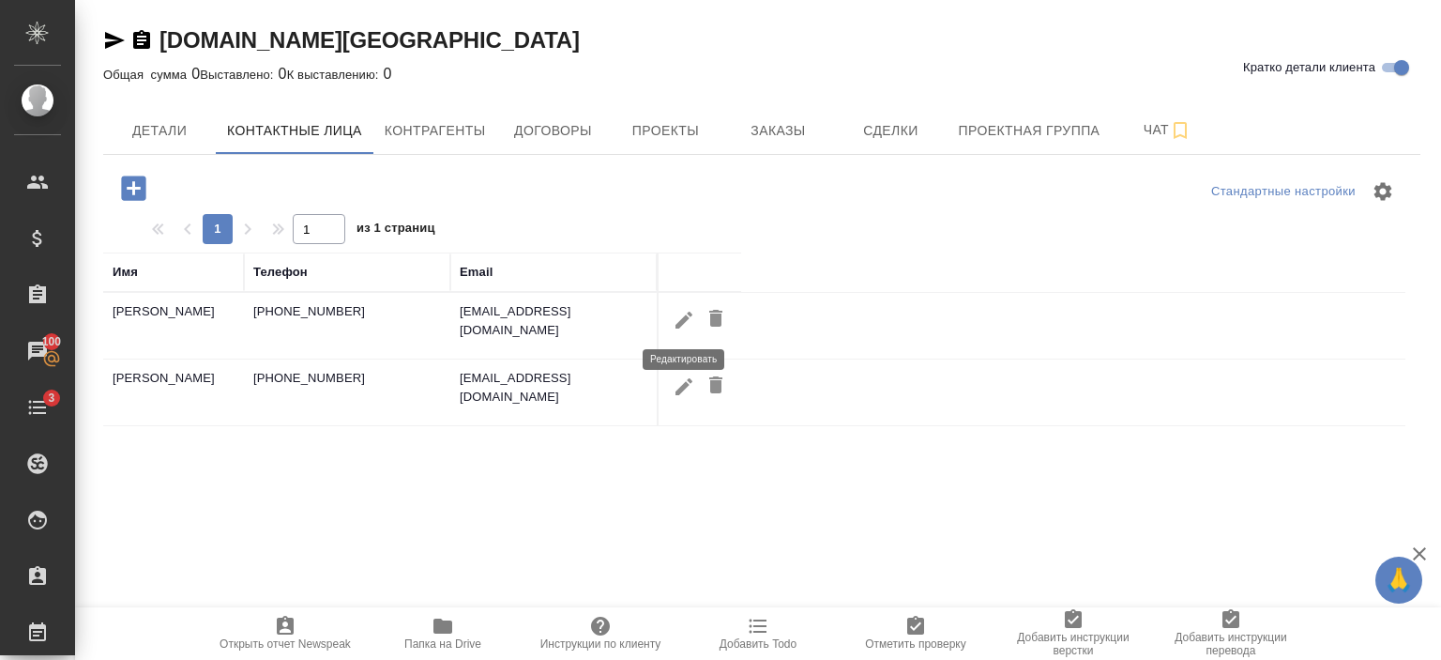
click at [692, 314] on icon "button" at bounding box center [684, 320] width 23 height 23
type input "Любовь"
type input "Матвейчук"
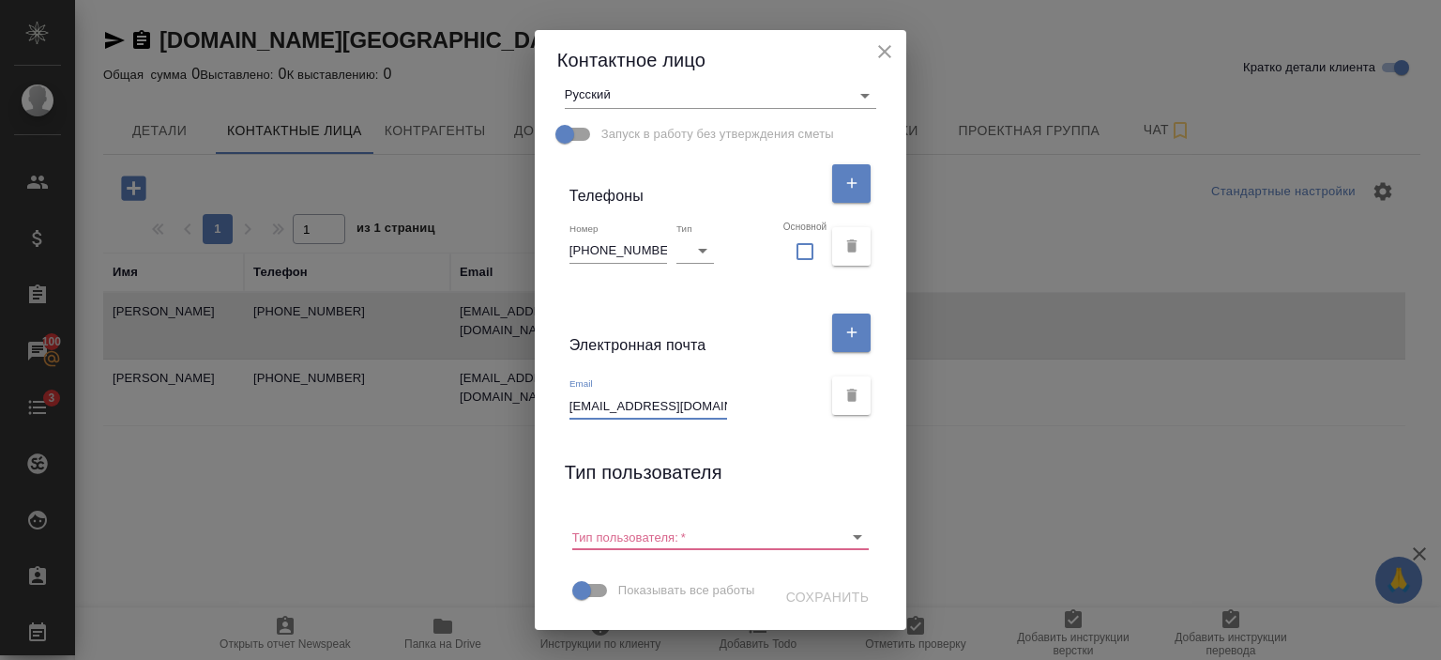
scroll to position [0, 49]
drag, startPoint x: 673, startPoint y: 395, endPoint x: 798, endPoint y: 400, distance: 125.8
click at [798, 400] on div "Email lyubov.matveychuk@bright.moscow" at bounding box center [696, 397] width 253 height 41
click at [742, 393] on div "Email lyubov.matveychuk@bright.moscow" at bounding box center [696, 397] width 253 height 41
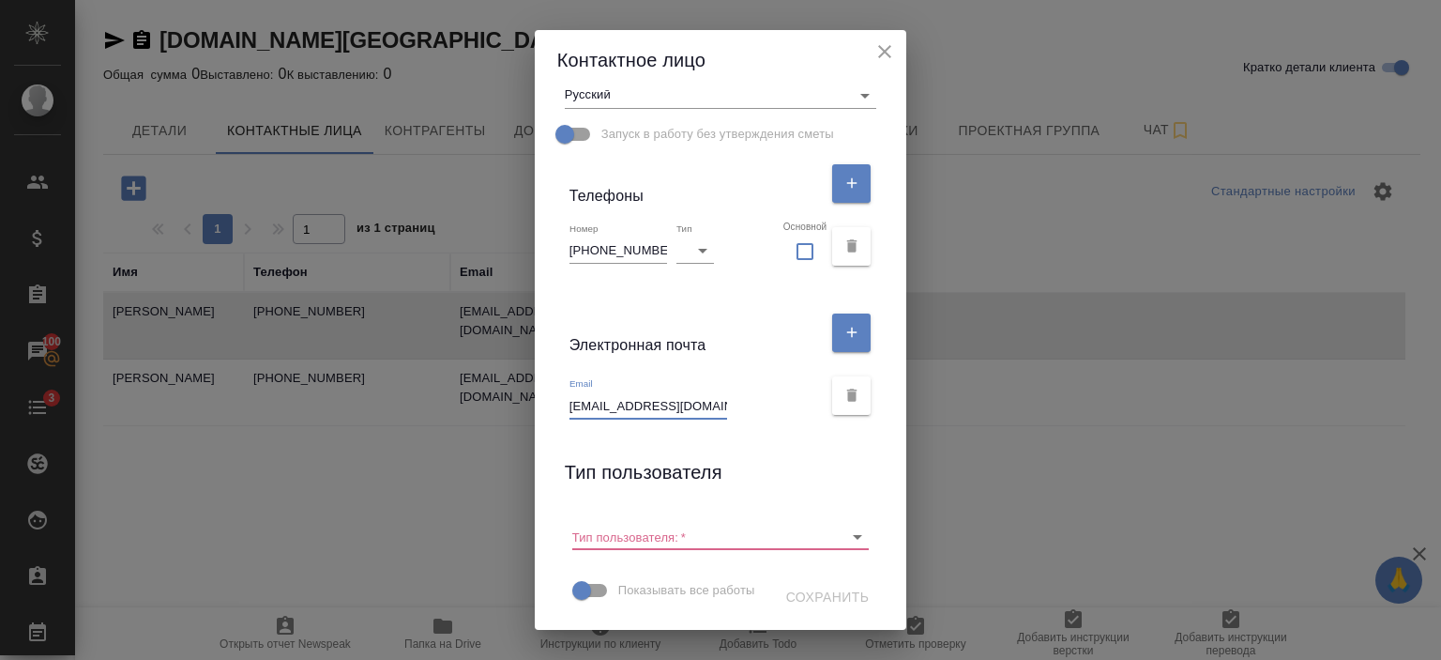
scroll to position [0, 49]
drag, startPoint x: 566, startPoint y: 393, endPoint x: 752, endPoint y: 404, distance: 187.1
click at [752, 404] on div "Email lyubov.matveychuk@bright.moscow" at bounding box center [696, 397] width 253 height 41
click at [881, 56] on icon "close" at bounding box center [885, 51] width 23 height 23
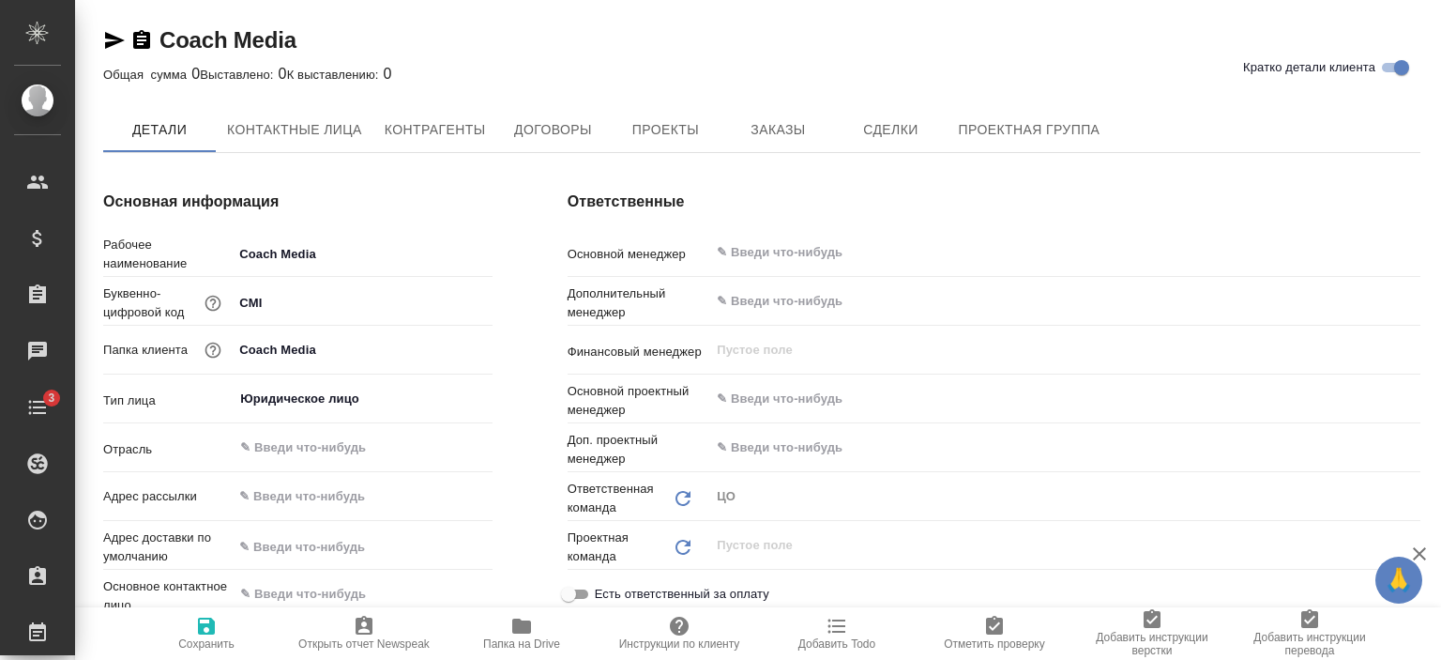
type textarea "x"
click at [796, 134] on span "Заказы" at bounding box center [778, 130] width 90 height 23
type textarea "x"
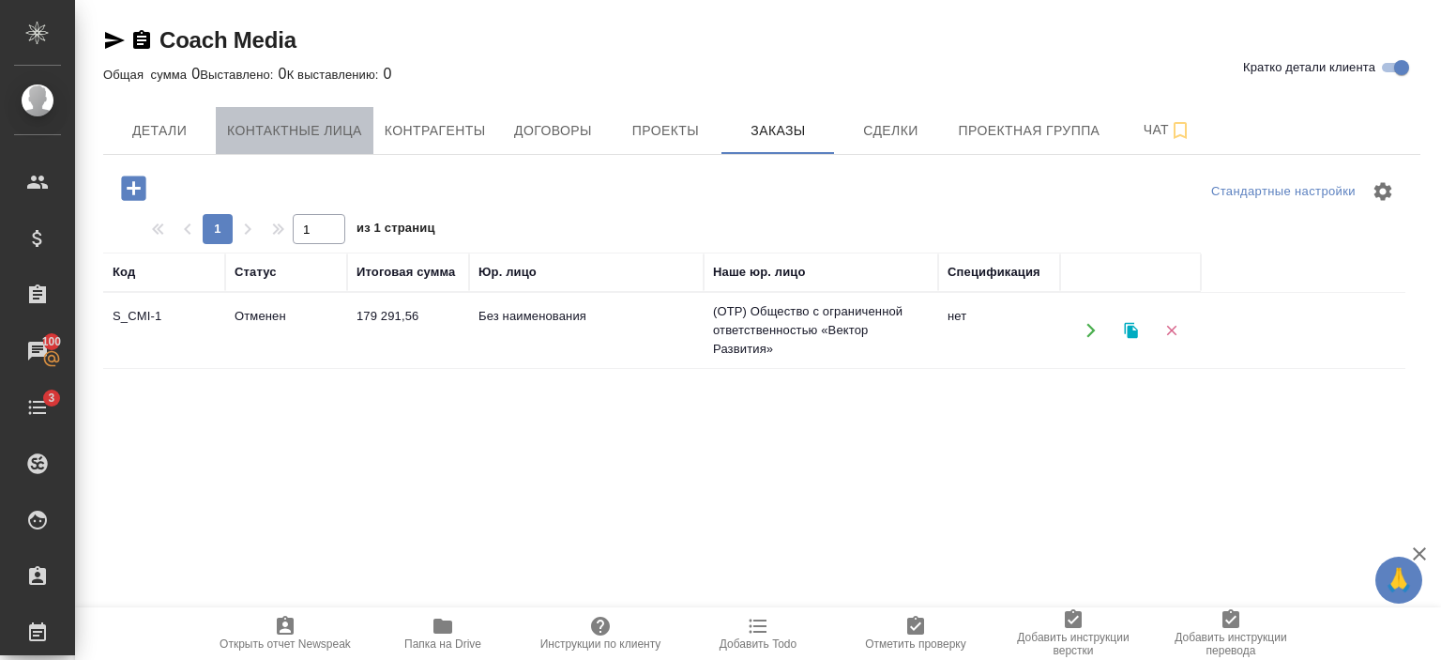
click at [270, 144] on button "Контактные лица" at bounding box center [295, 130] width 158 height 47
select select "RU"
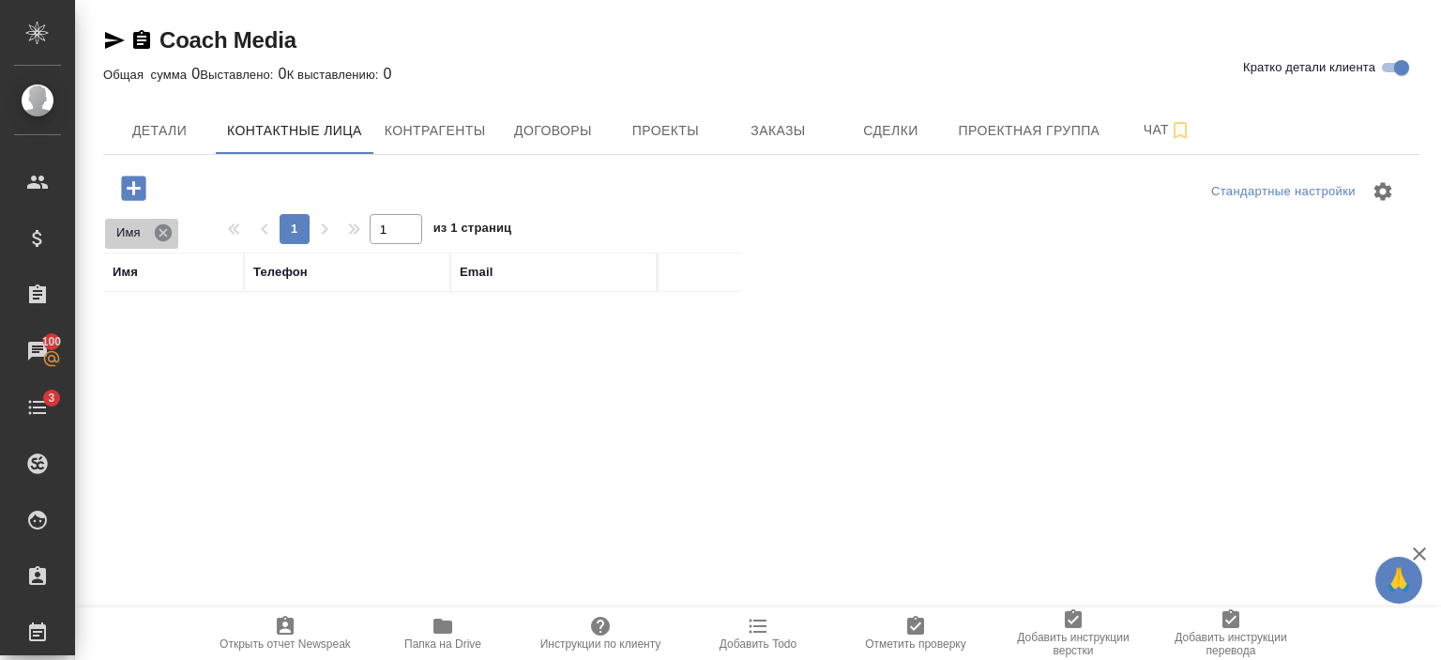
click at [165, 231] on icon at bounding box center [163, 232] width 21 height 21
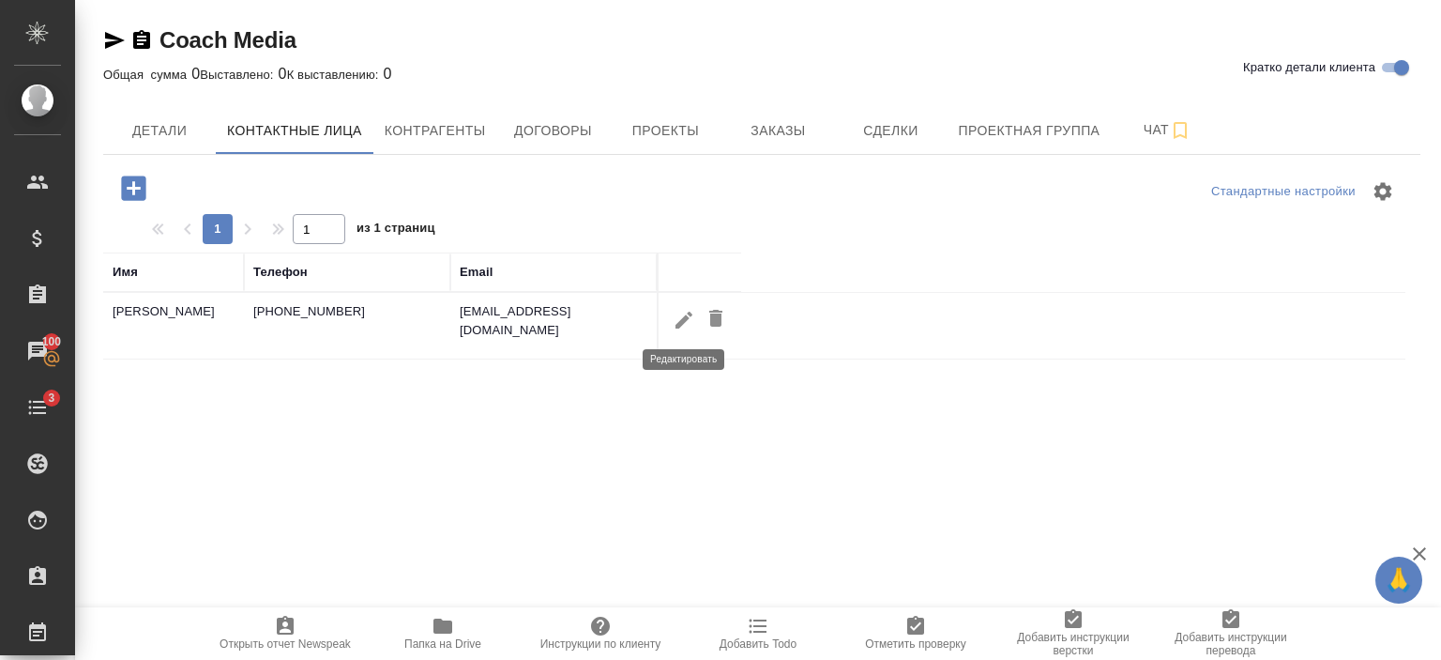
drag, startPoint x: 597, startPoint y: 307, endPoint x: 676, endPoint y: 326, distance: 81.0
click at [676, 326] on tr "Анастасия +79252338253 grishina@coach.media" at bounding box center [754, 326] width 1302 height 67
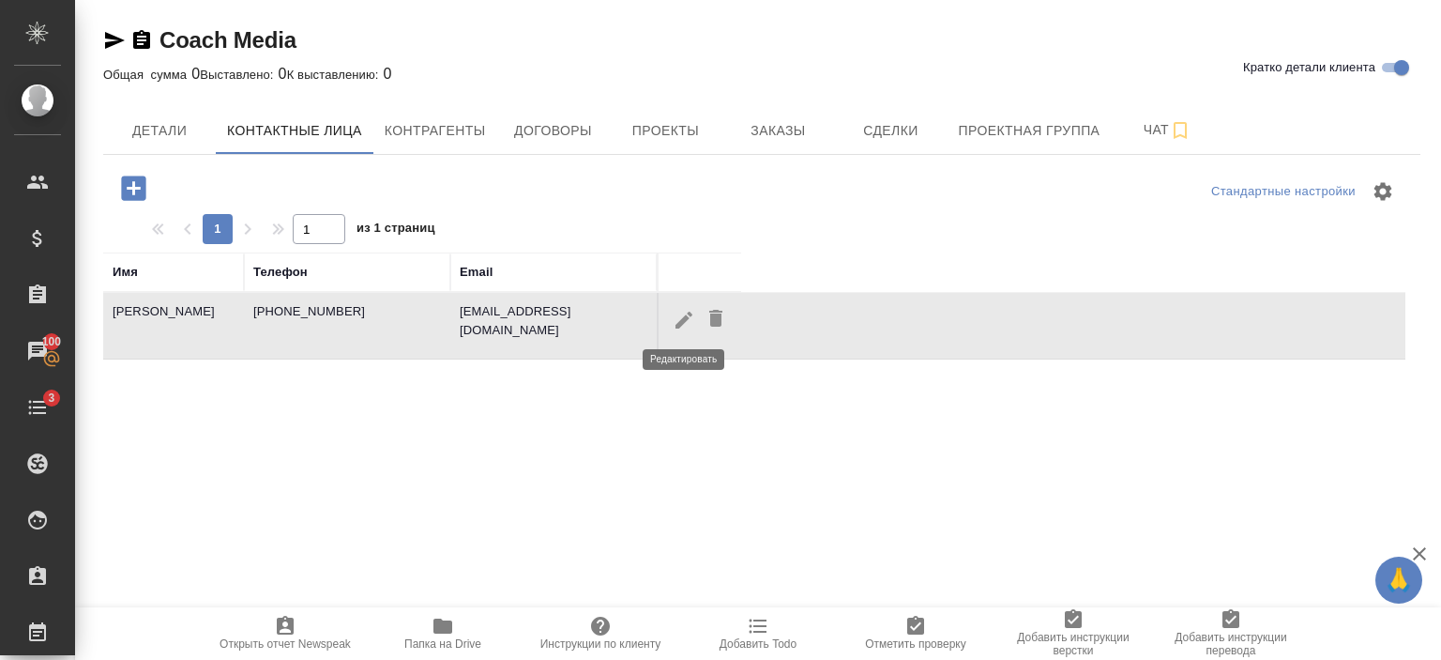
click at [676, 326] on icon "button" at bounding box center [684, 319] width 17 height 17
type input "[PERSON_NAME]"
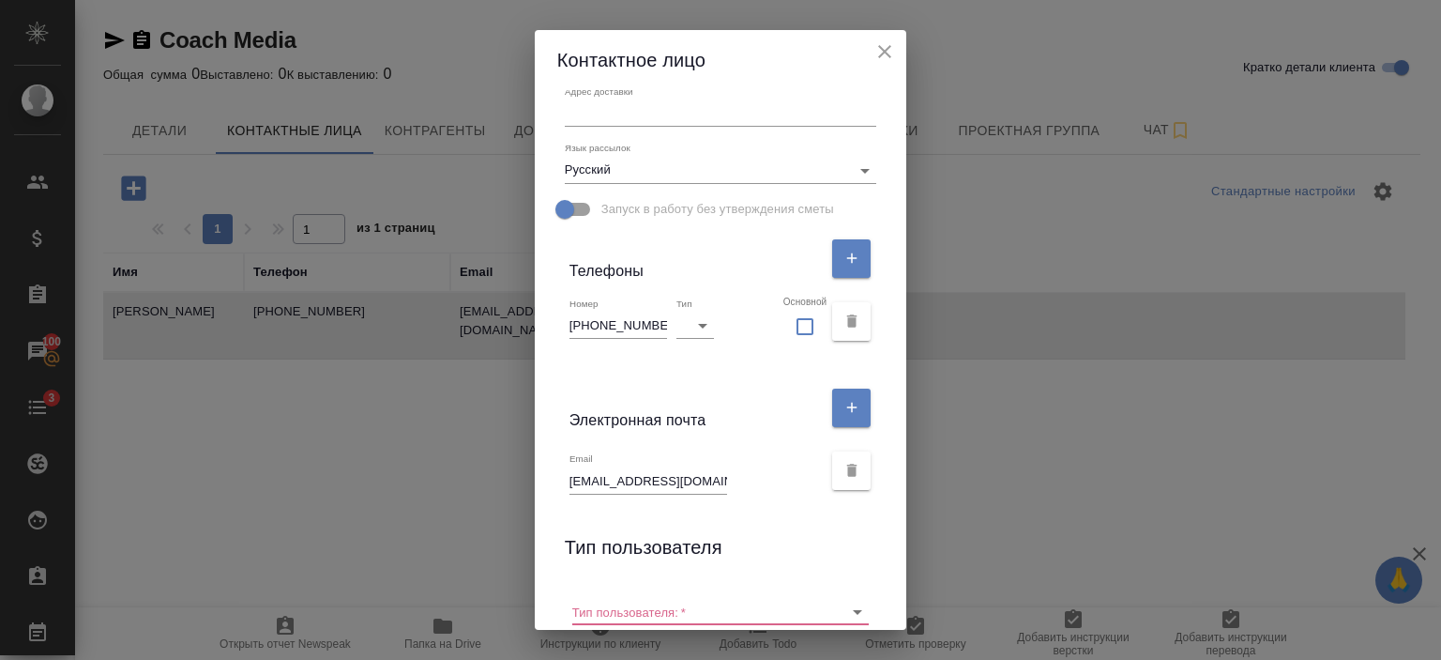
scroll to position [248, 0]
drag, startPoint x: 609, startPoint y: 476, endPoint x: 713, endPoint y: 488, distance: 104.9
click at [713, 488] on input "[EMAIL_ADDRESS][DOMAIN_NAME]" at bounding box center [649, 478] width 158 height 26
drag, startPoint x: 568, startPoint y: 474, endPoint x: 707, endPoint y: 481, distance: 140.0
click at [707, 481] on input "[EMAIL_ADDRESS][DOMAIN_NAME]" at bounding box center [649, 478] width 158 height 26
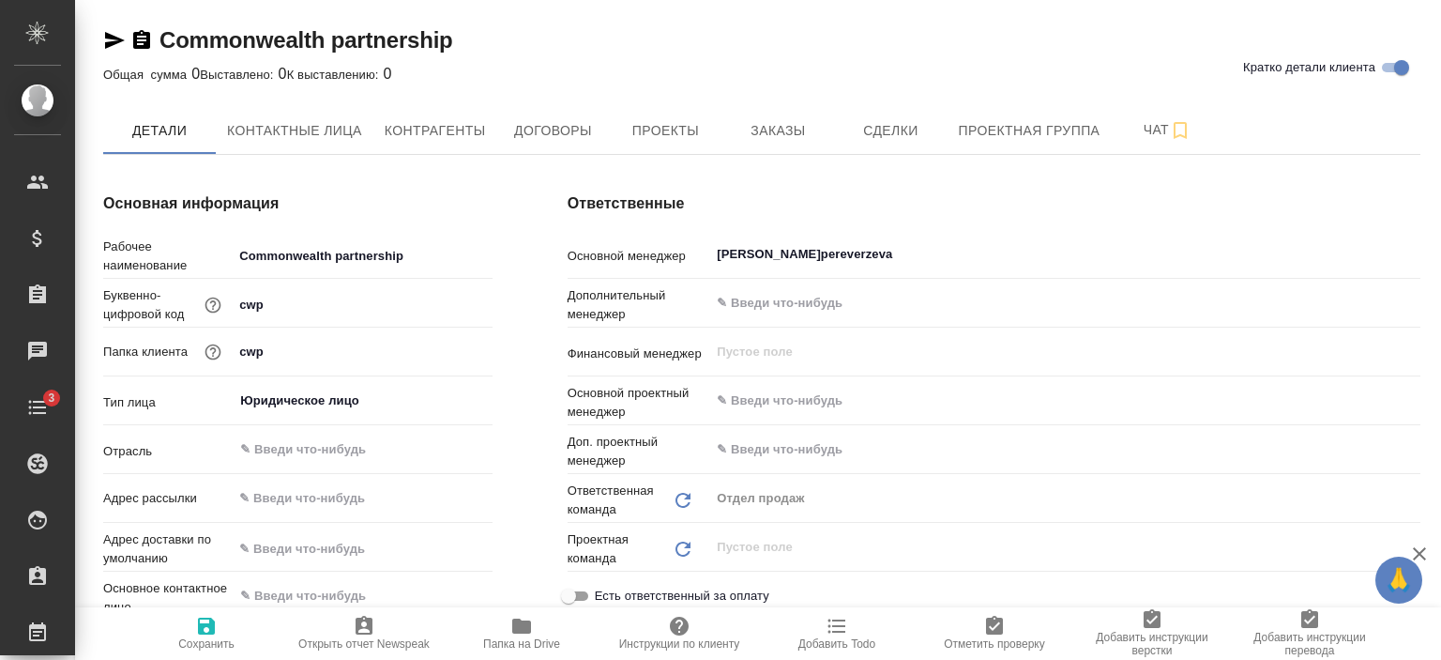
type textarea "x"
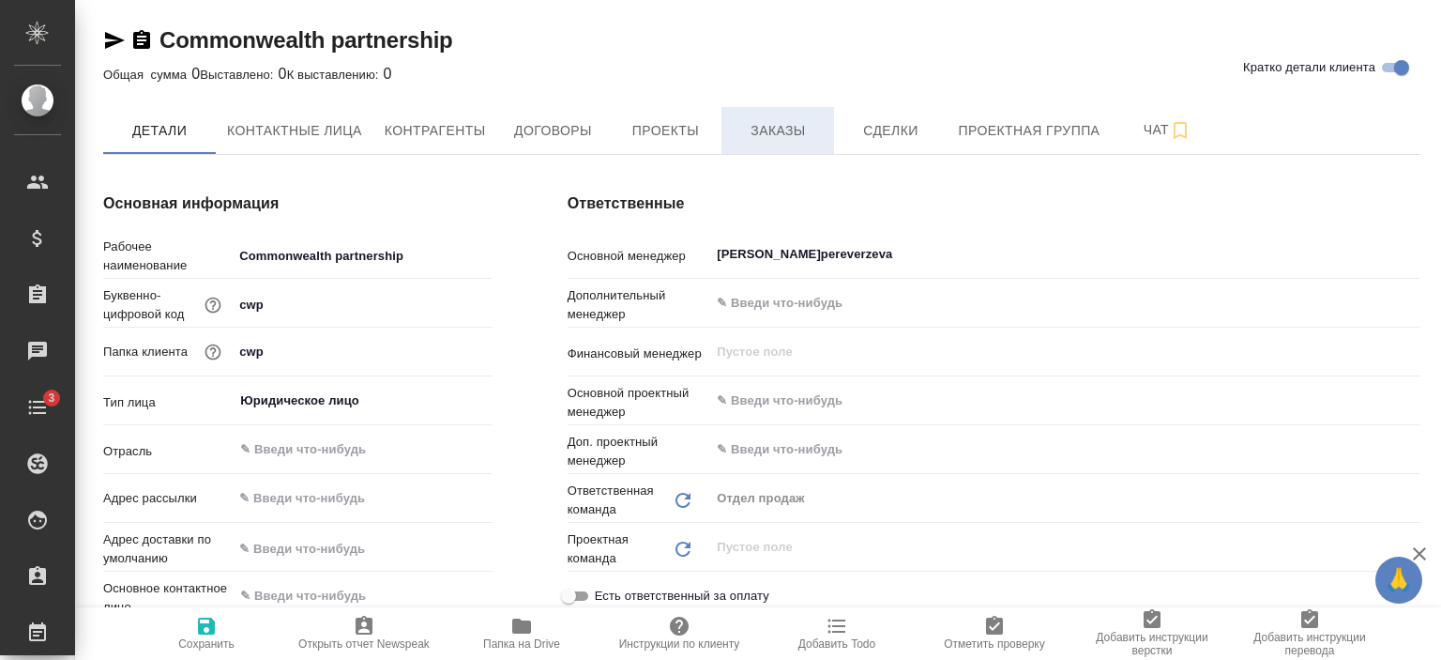
type textarea "x"
click at [336, 130] on span "Контактные лица" at bounding box center [294, 130] width 135 height 23
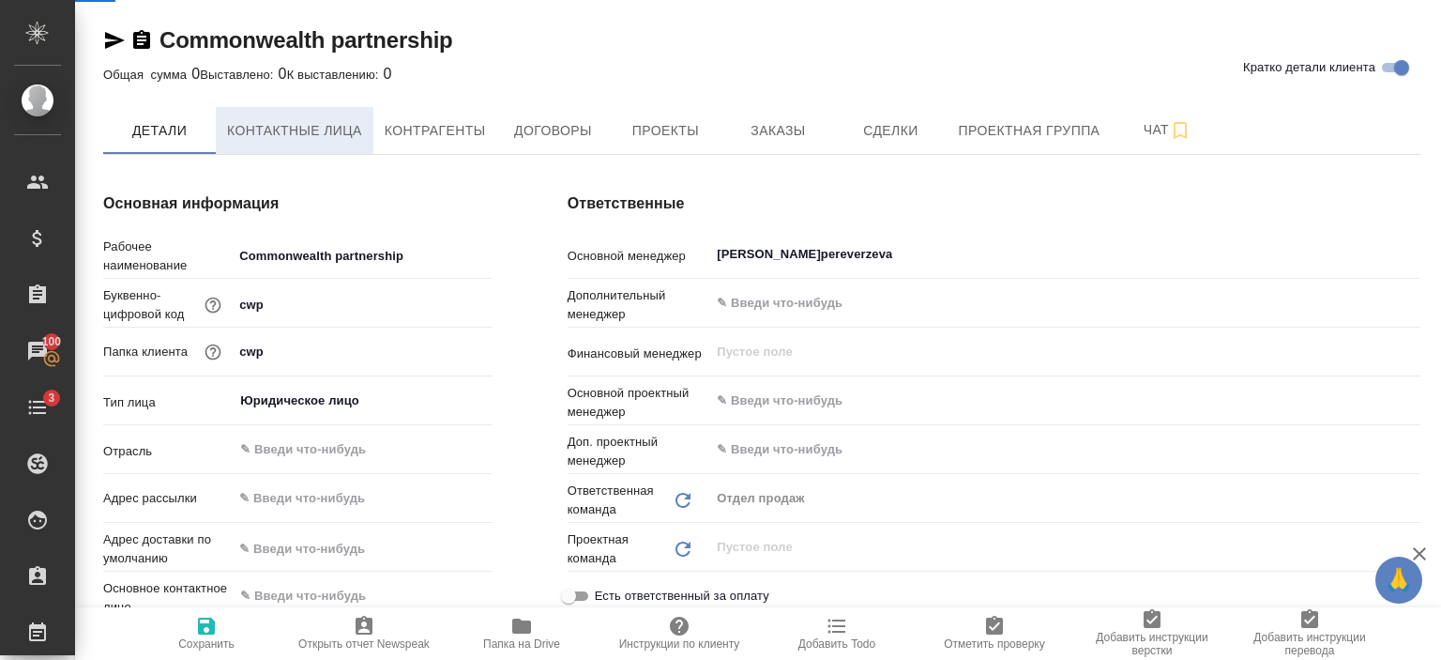
select select "RU"
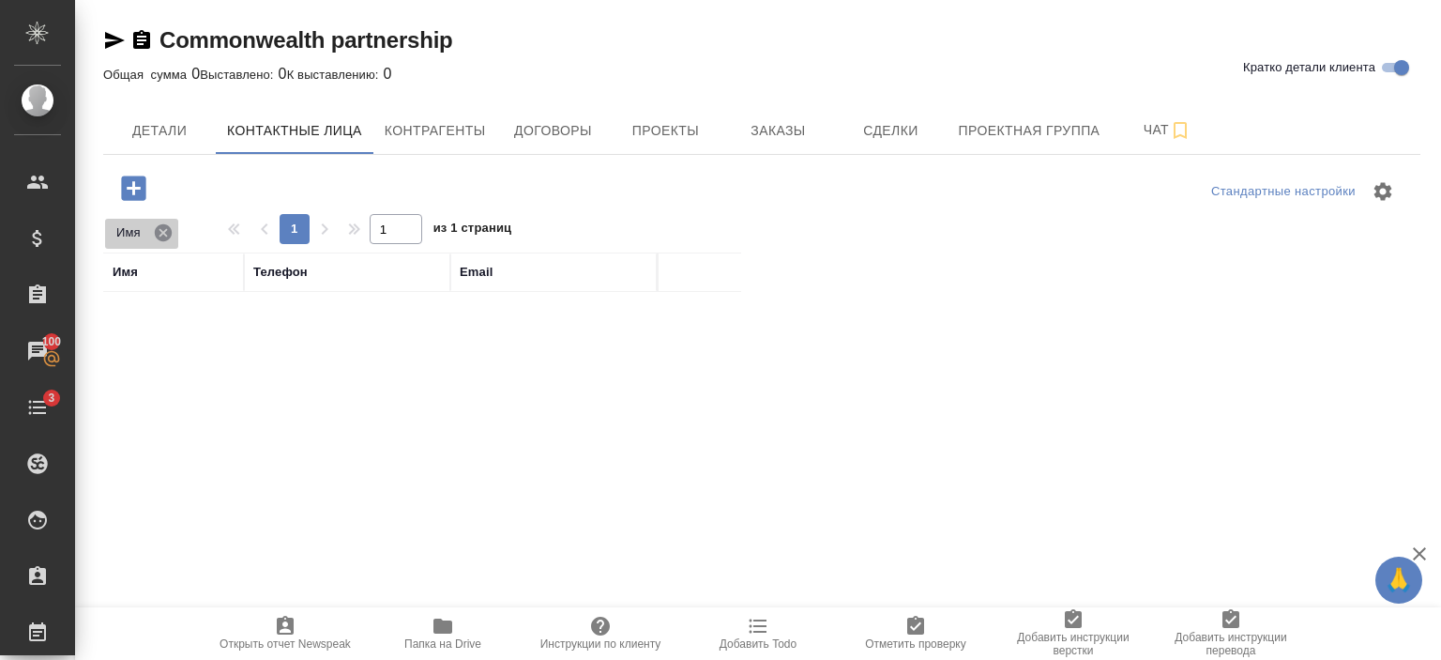
click at [158, 238] on icon at bounding box center [163, 231] width 17 height 17
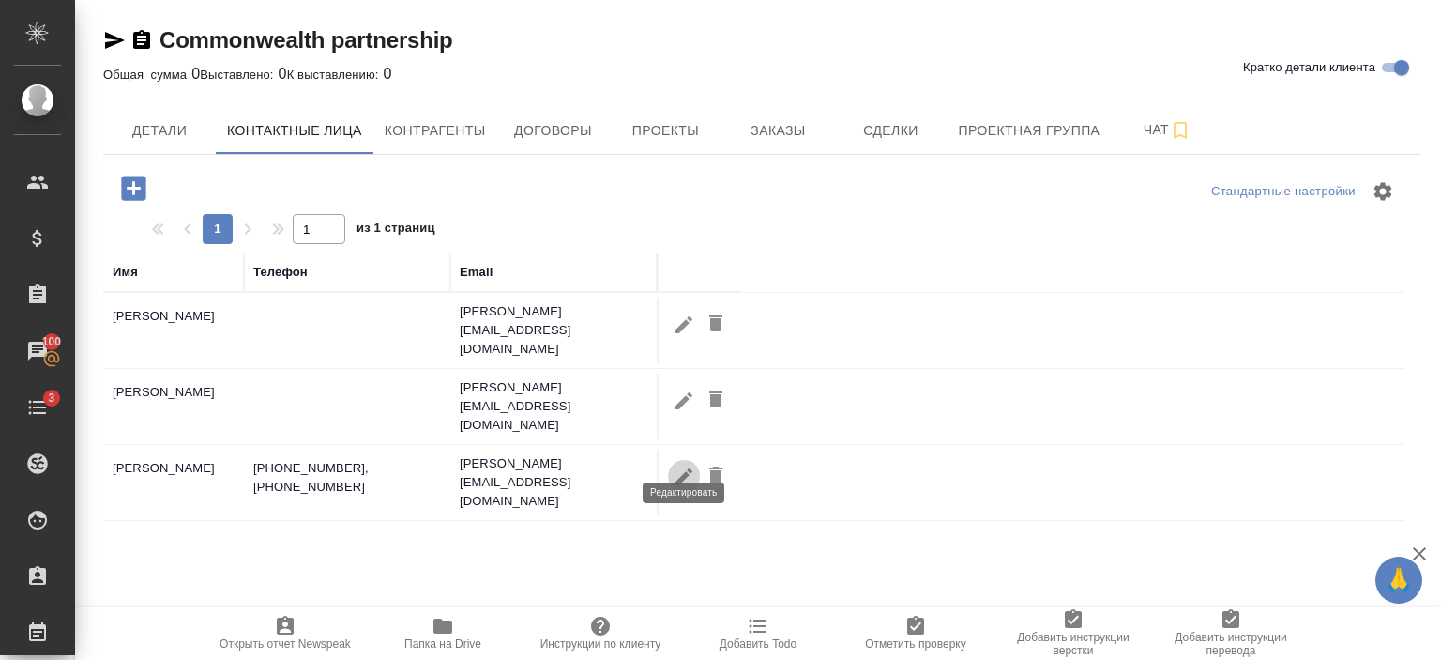
click at [685, 467] on icon "button" at bounding box center [684, 475] width 17 height 17
type input "[PERSON_NAME]"
type input "Пользователь"
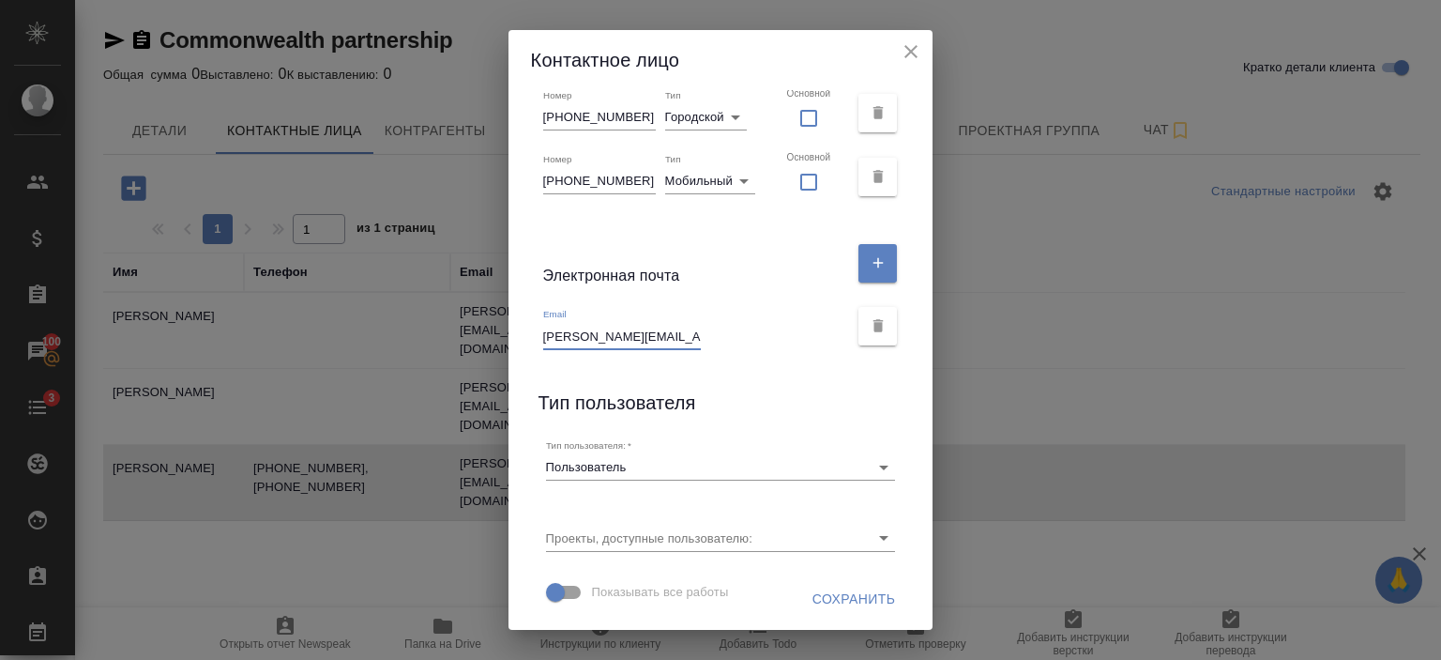
scroll to position [0, 11]
drag, startPoint x: 660, startPoint y: 340, endPoint x: 717, endPoint y: 343, distance: 57.4
click at [717, 343] on div "Email [PERSON_NAME][EMAIL_ADDRESS][DOMAIN_NAME]" at bounding box center [696, 328] width 306 height 41
